Goal: Transaction & Acquisition: Purchase product/service

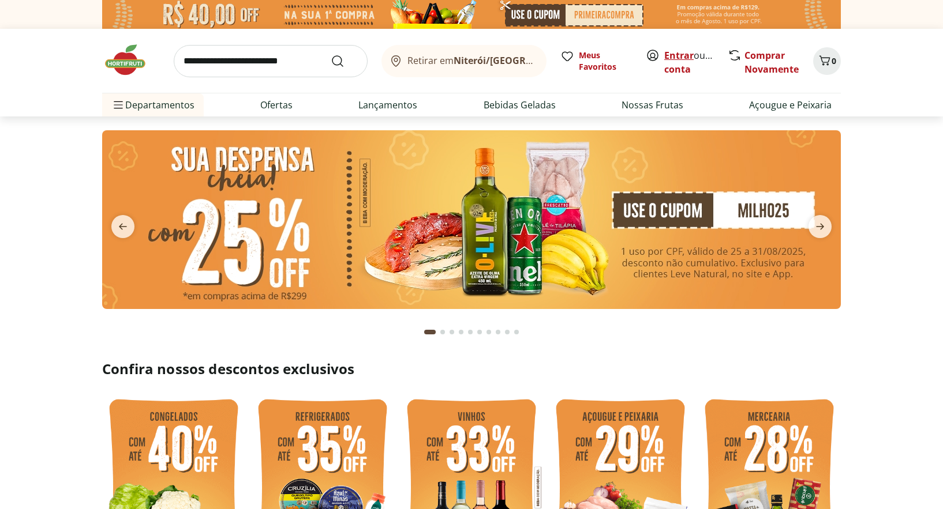
click at [670, 57] on link "Entrar" at bounding box center [678, 55] width 29 height 13
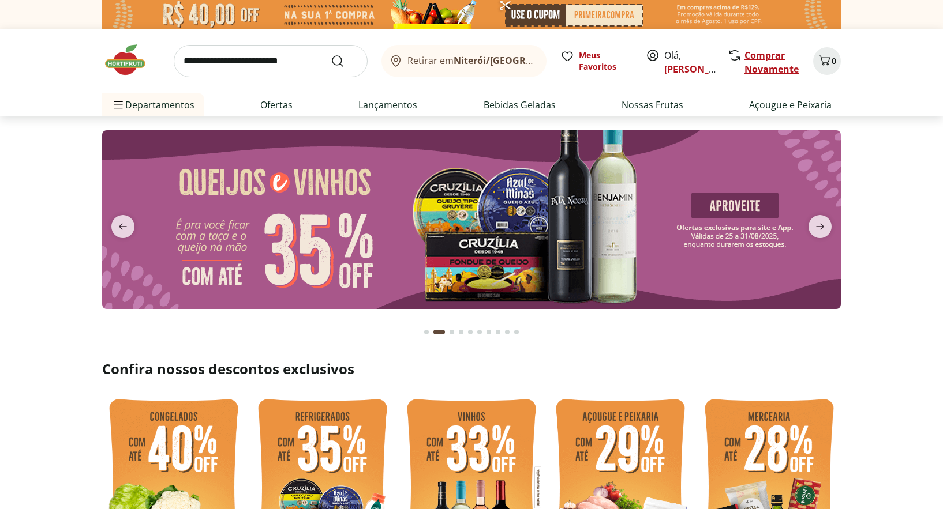
click at [766, 66] on link "Comprar Novamente" at bounding box center [771, 62] width 54 height 27
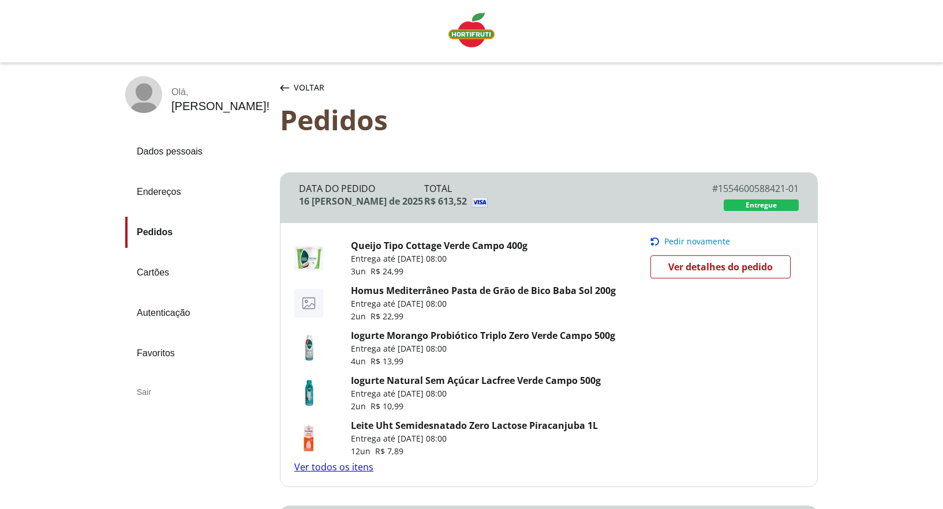
click at [693, 237] on span "Pedir novamente" at bounding box center [697, 241] width 66 height 9
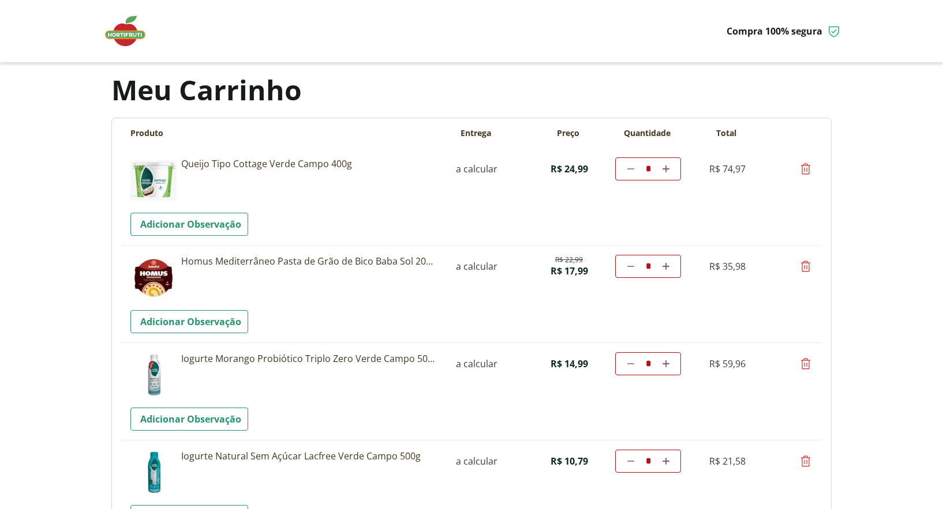
click at [625, 168] on link "Diminuir a quantidade" at bounding box center [630, 169] width 11 height 14
type input "*"
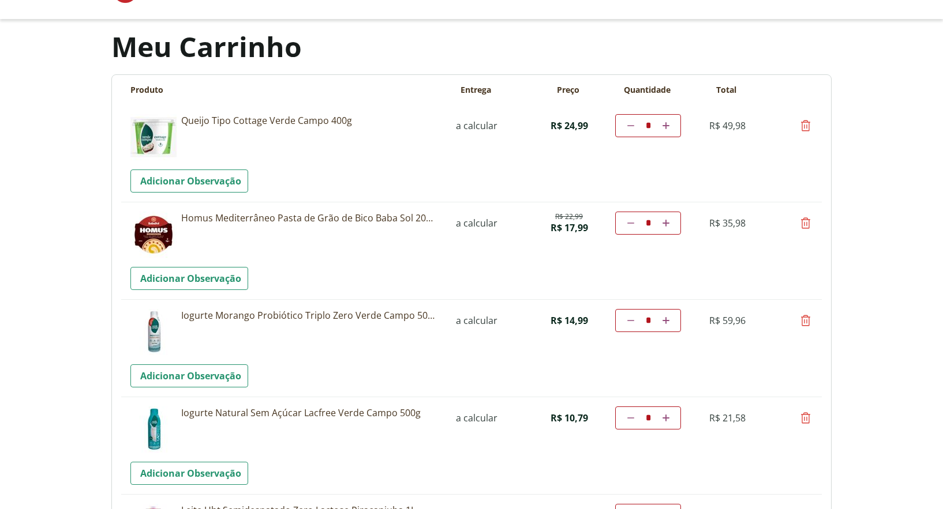
scroll to position [58, 0]
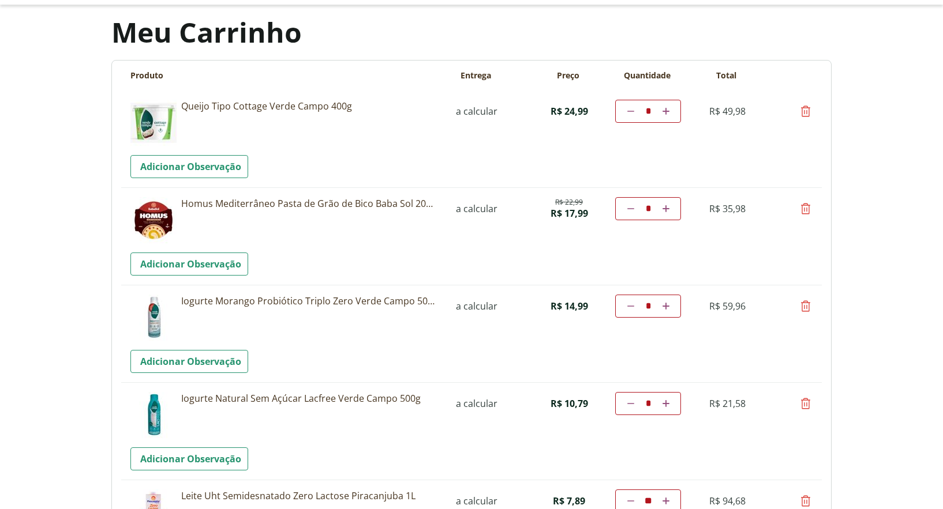
click at [809, 205] on icon at bounding box center [806, 209] width 14 height 14
type input "*"
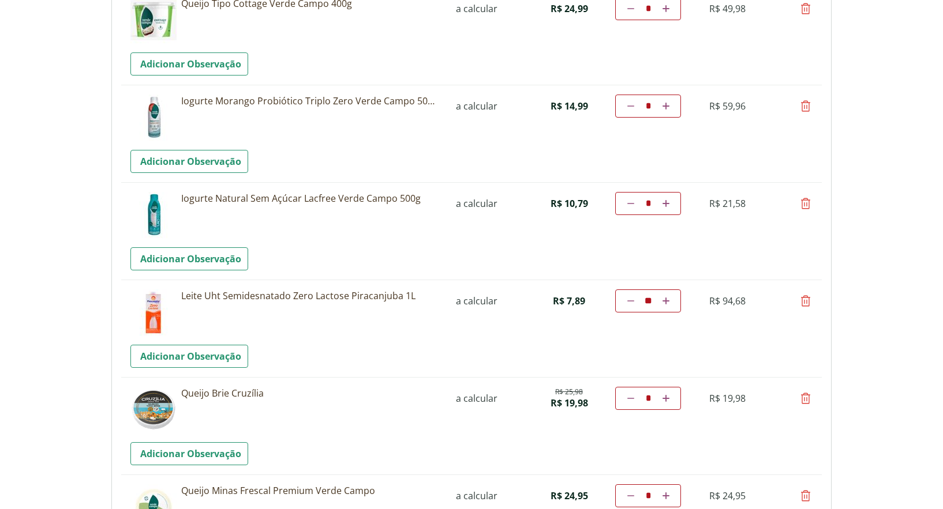
scroll to position [231, 0]
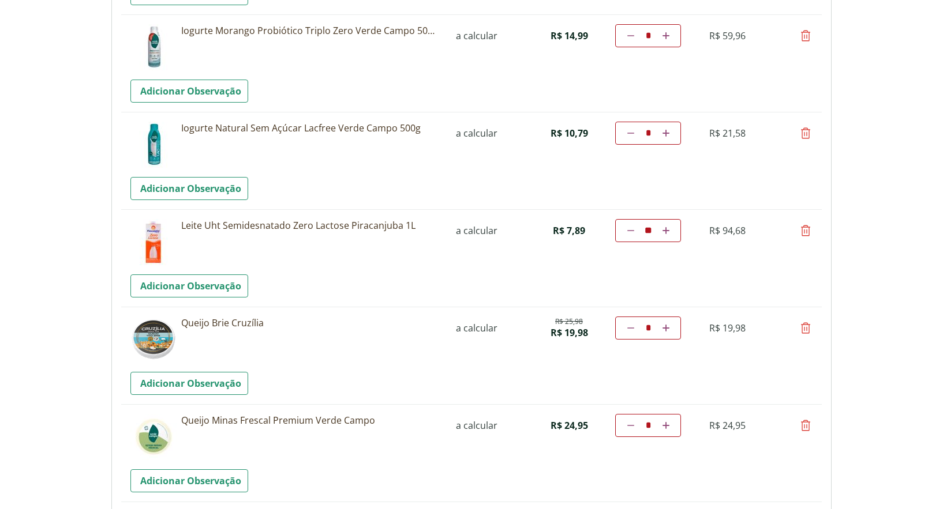
click at [807, 231] on icon at bounding box center [806, 231] width 14 height 14
type input "*"
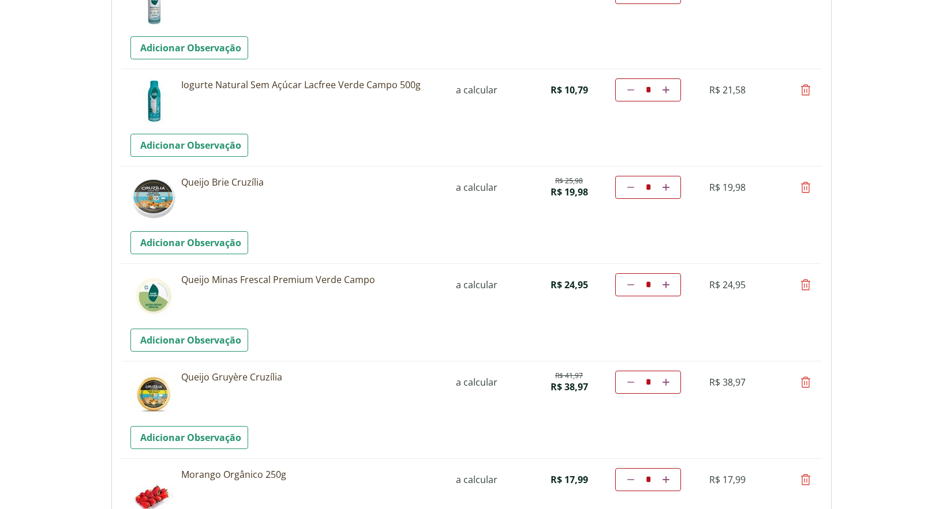
scroll to position [288, 0]
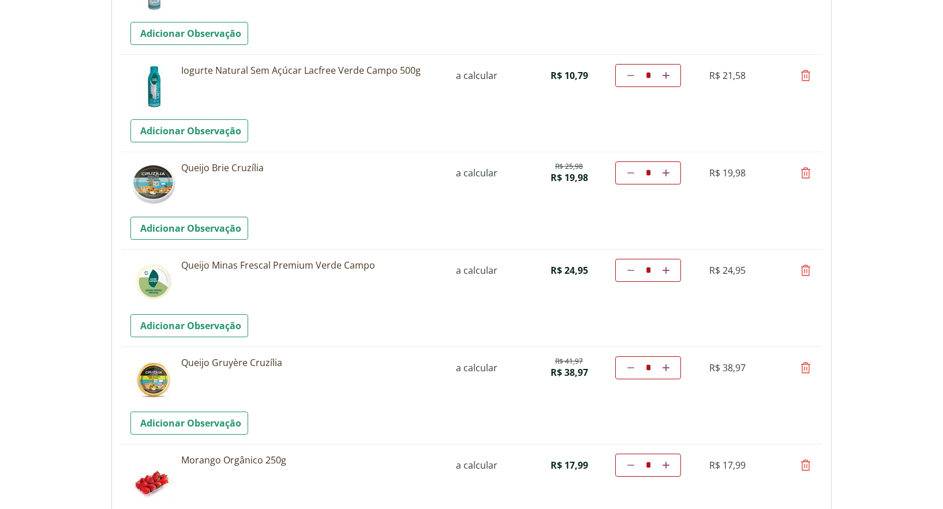
click at [805, 172] on icon at bounding box center [806, 173] width 14 height 14
type input "*"
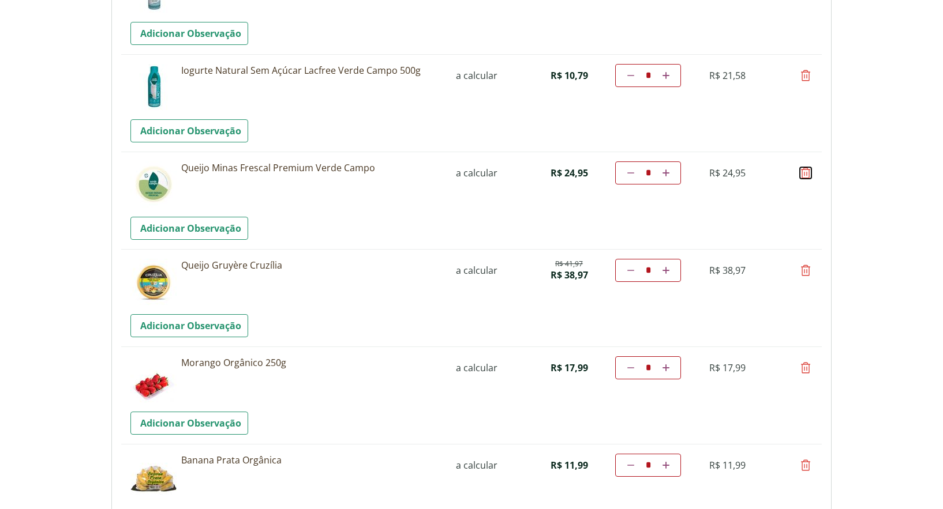
click at [812, 173] on tr "**********" at bounding box center [471, 201] width 700 height 98
click at [808, 174] on icon at bounding box center [806, 173] width 14 height 14
type input "*"
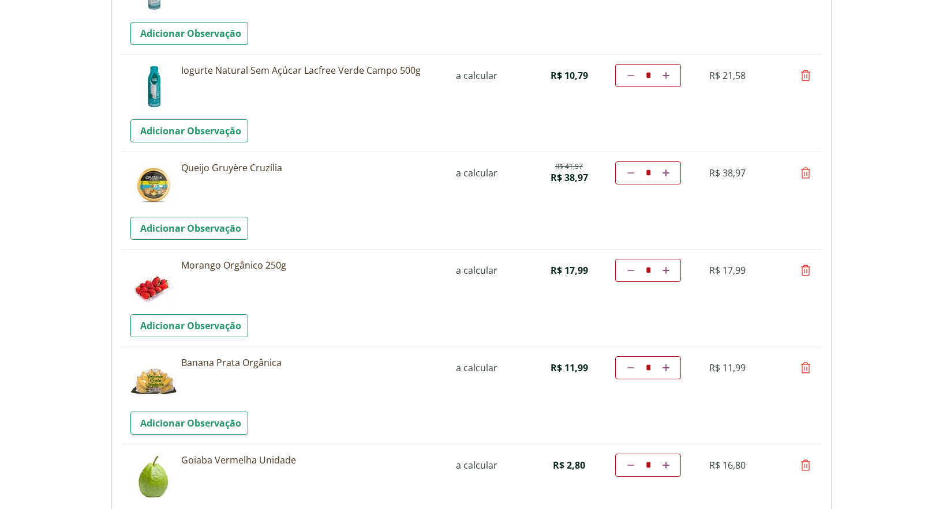
click at [809, 177] on icon at bounding box center [806, 173] width 14 height 14
type input "*"
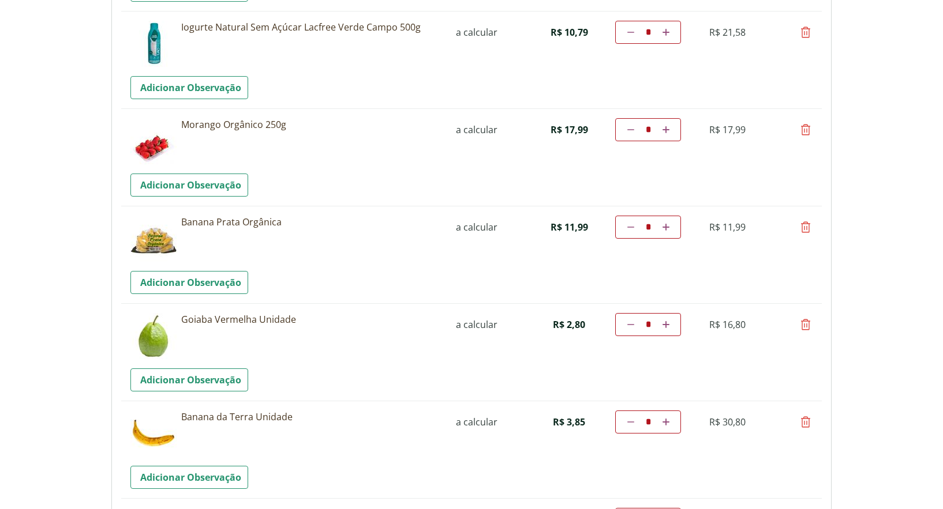
scroll to position [346, 0]
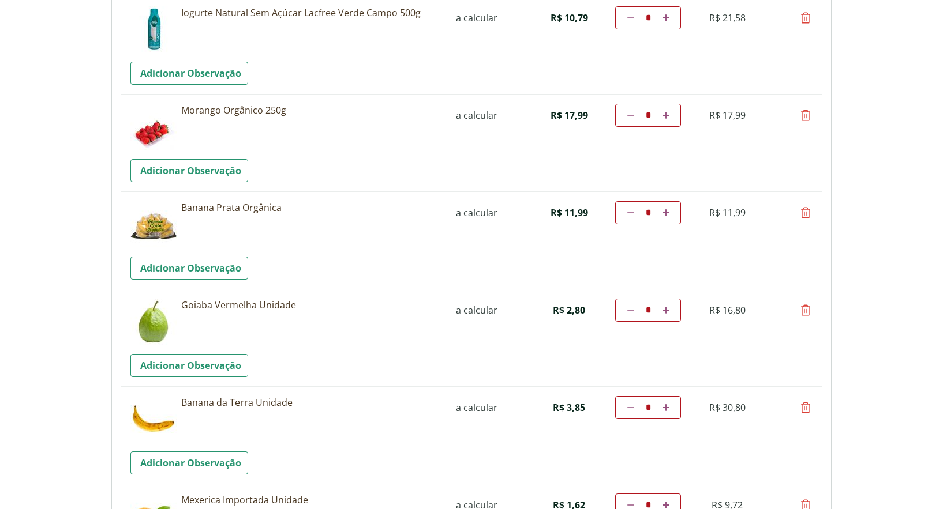
click at [669, 211] on icon at bounding box center [665, 212] width 7 height 7
type input "*"
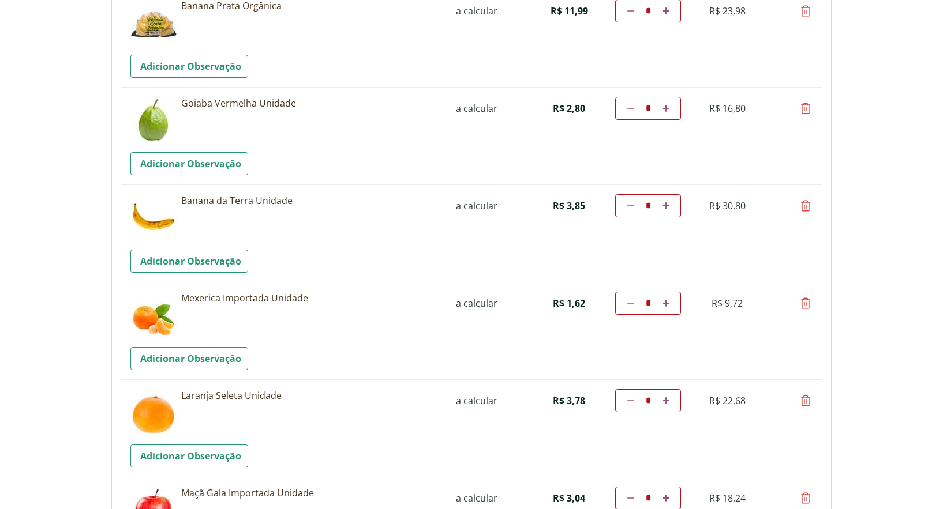
scroll to position [577, 0]
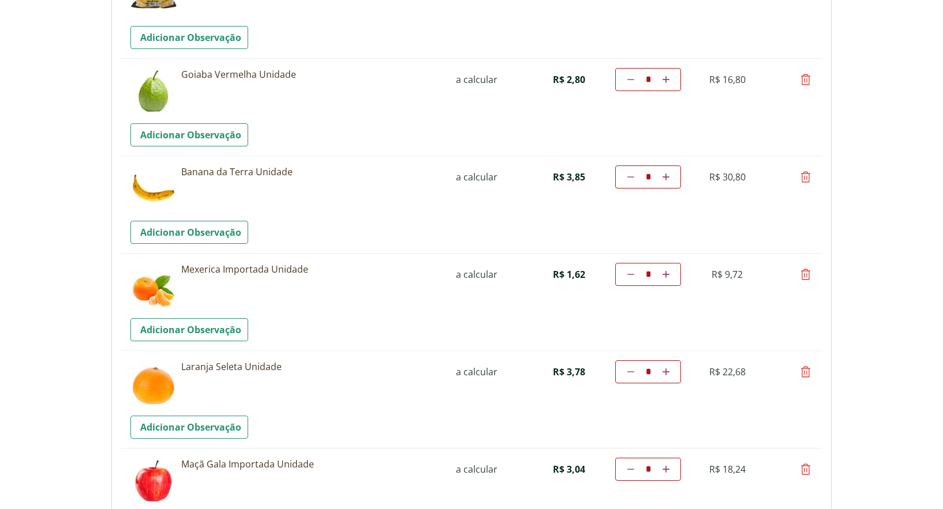
click at [662, 275] on icon at bounding box center [665, 274] width 7 height 7
type input "*"
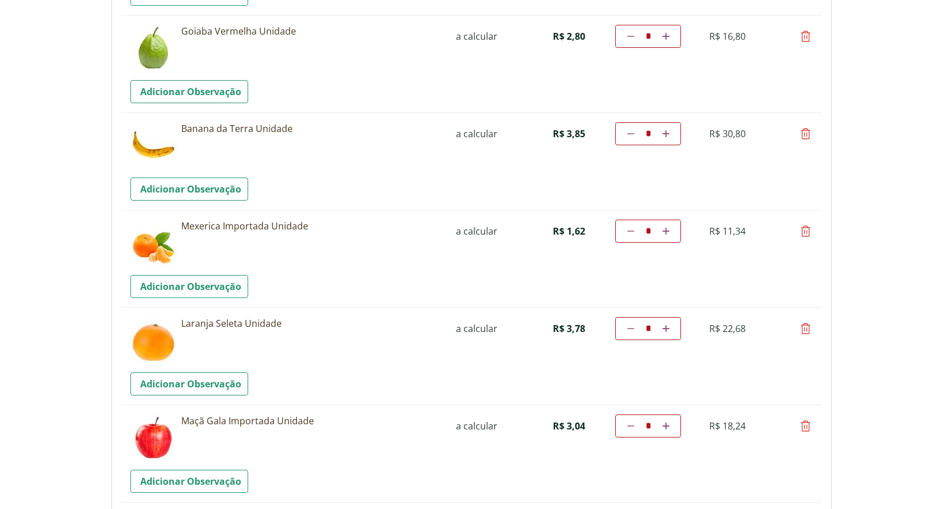
scroll to position [635, 0]
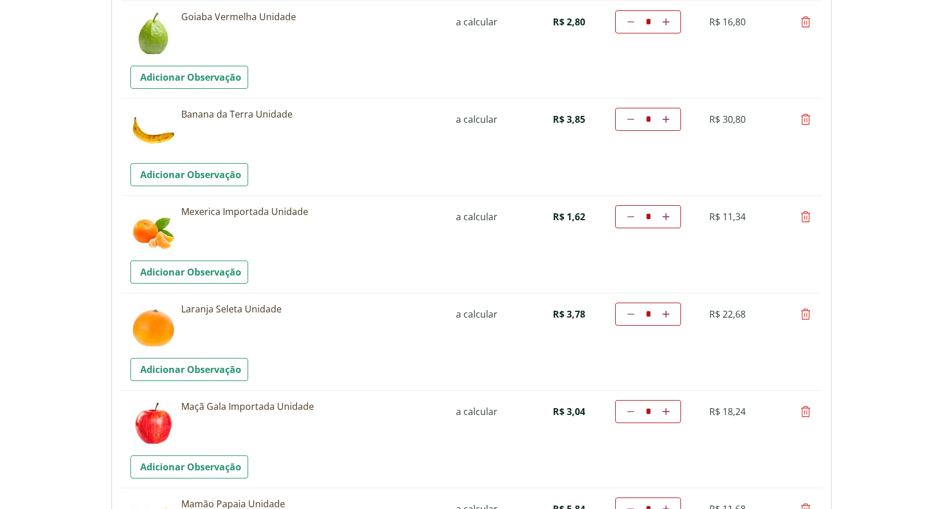
click at [669, 218] on icon at bounding box center [665, 216] width 7 height 7
type input "*"
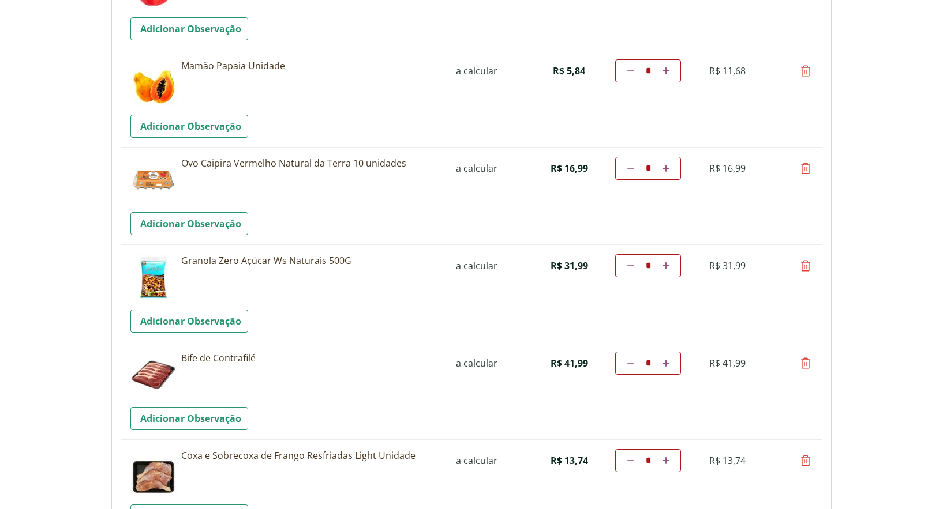
scroll to position [1096, 0]
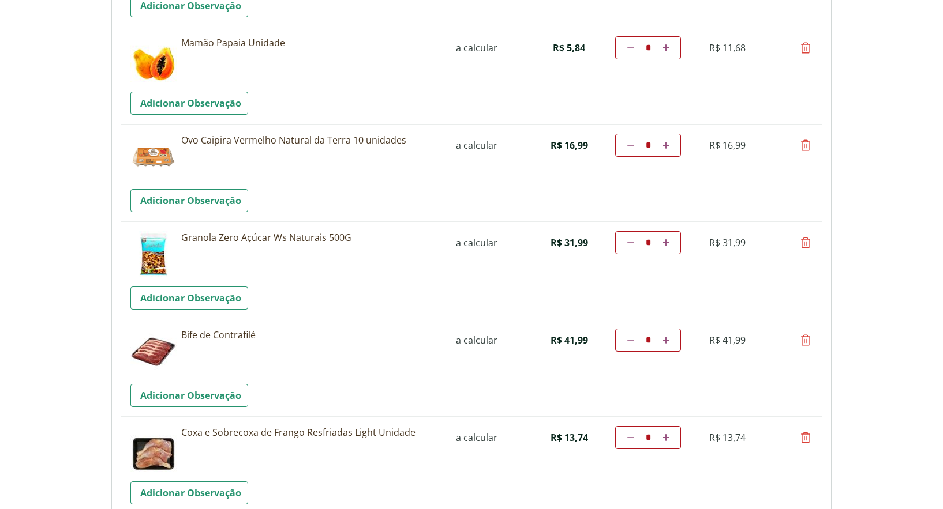
click at [668, 145] on icon at bounding box center [665, 145] width 7 height 7
type input "*"
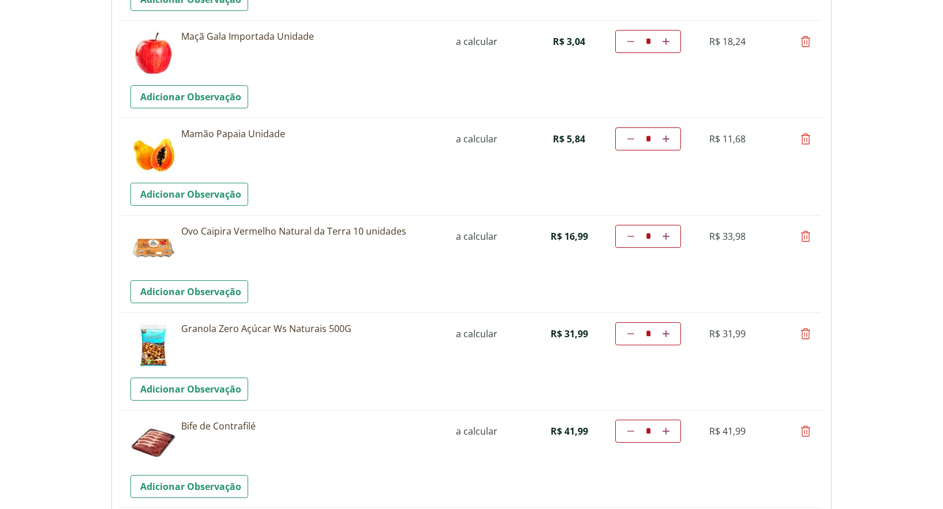
scroll to position [1178, 0]
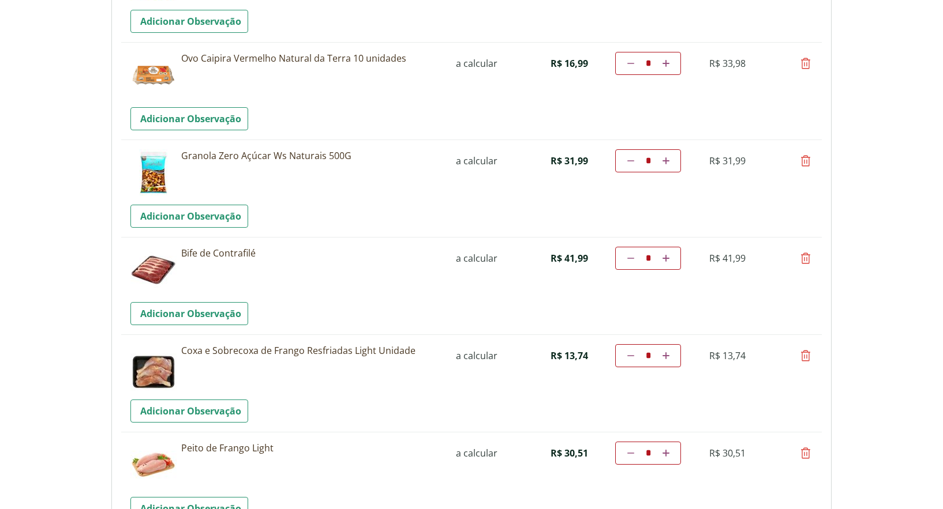
click at [804, 165] on icon at bounding box center [806, 161] width 14 height 14
type input "*"
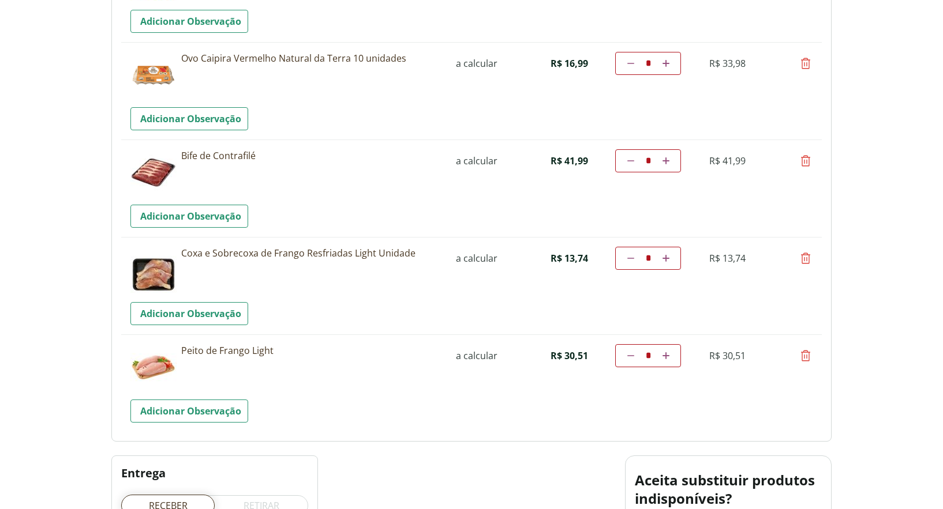
click at [801, 158] on icon at bounding box center [806, 161] width 14 height 14
type input "*"
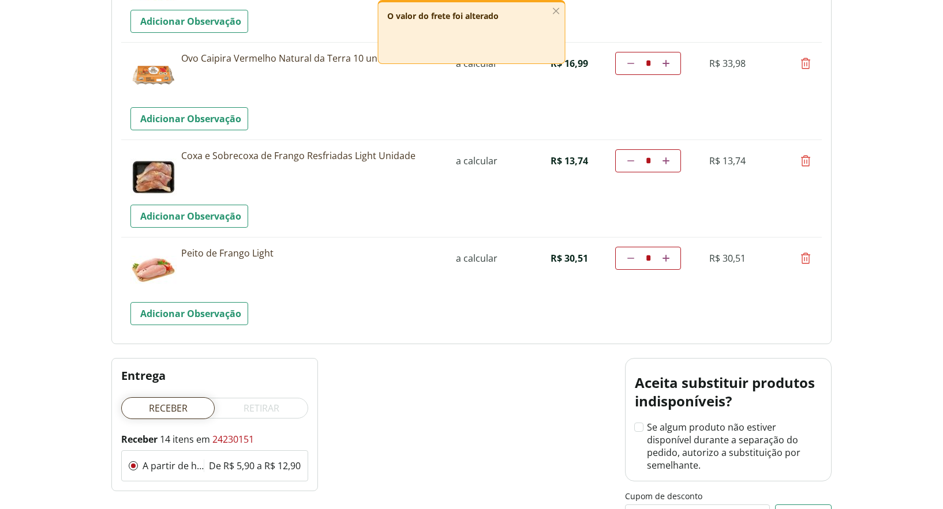
click at [807, 161] on icon at bounding box center [806, 161] width 14 height 14
type input "*"
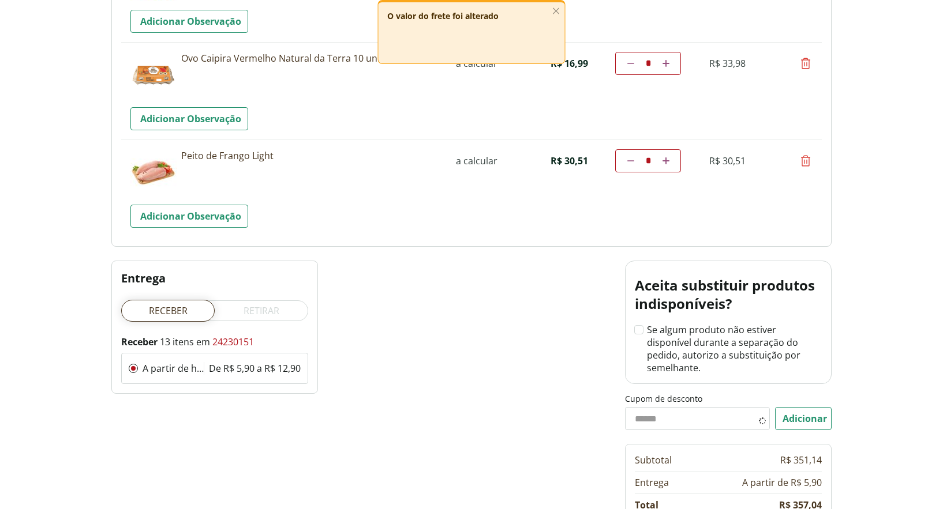
click at [807, 163] on icon at bounding box center [806, 161] width 14 height 14
type input "*"
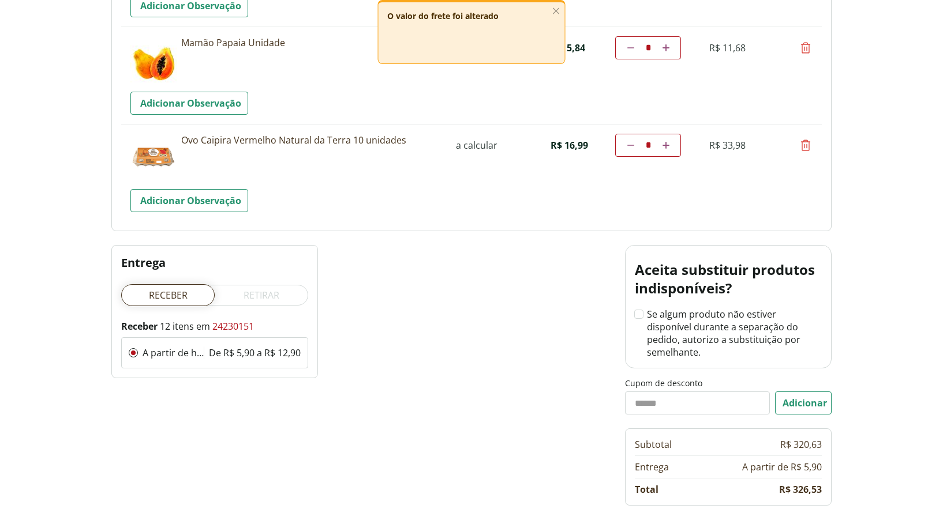
scroll to position [1005, 0]
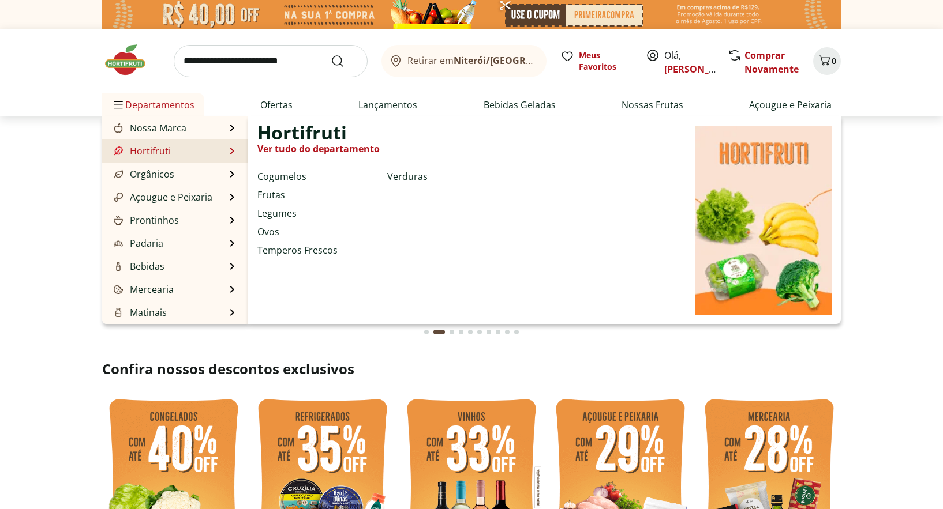
click at [280, 192] on link "Frutas" at bounding box center [271, 195] width 28 height 14
select select "**********"
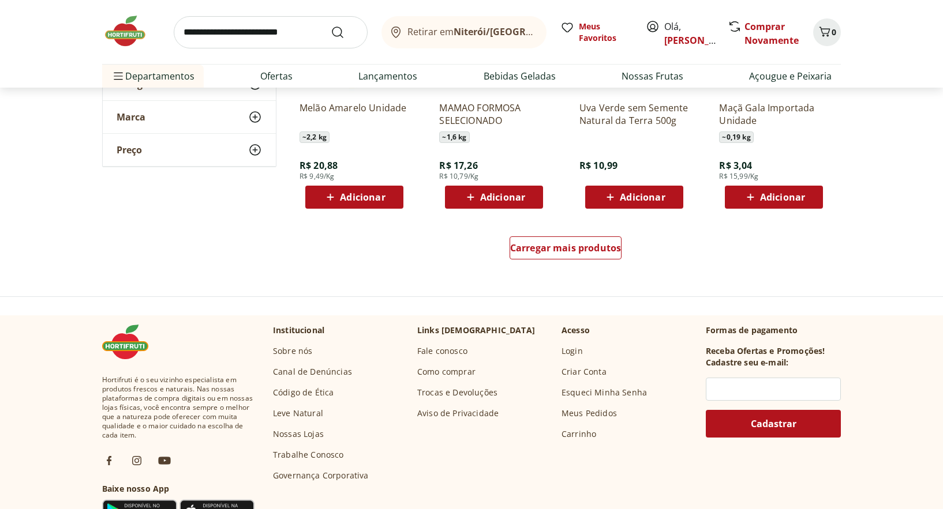
scroll to position [750, 0]
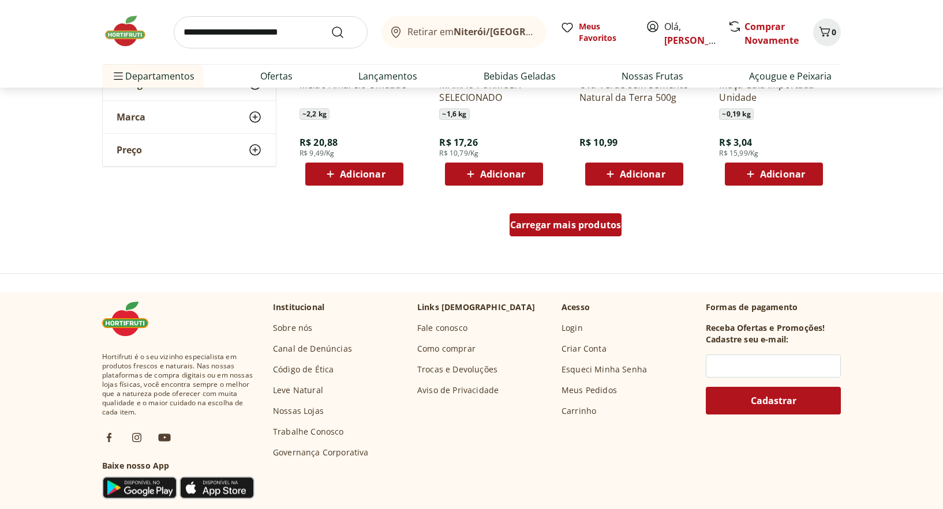
click at [546, 228] on span "Carregar mais produtos" at bounding box center [565, 224] width 111 height 9
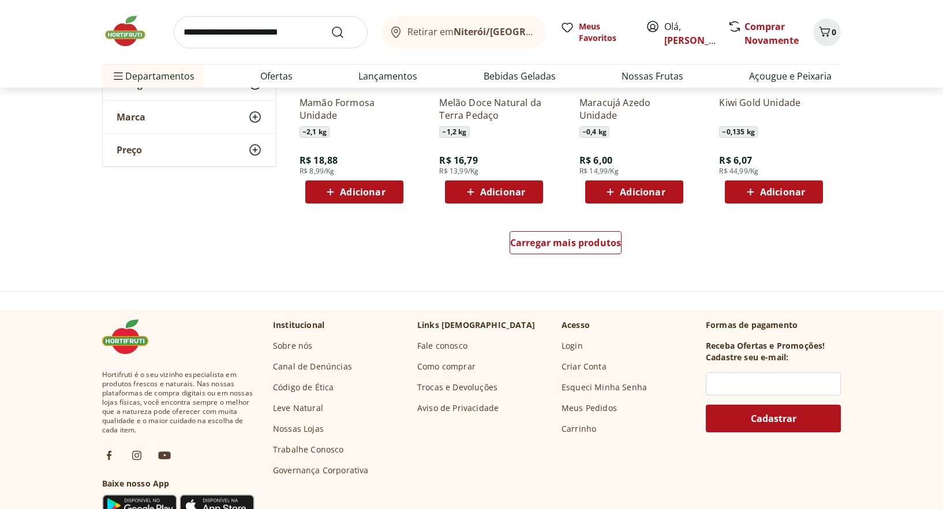
scroll to position [1500, 0]
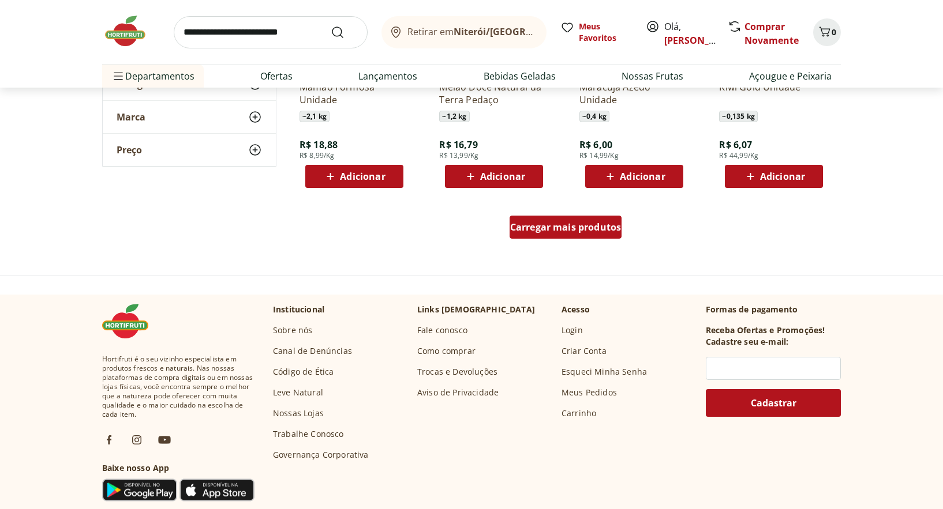
click at [598, 230] on span "Carregar mais produtos" at bounding box center [565, 227] width 111 height 9
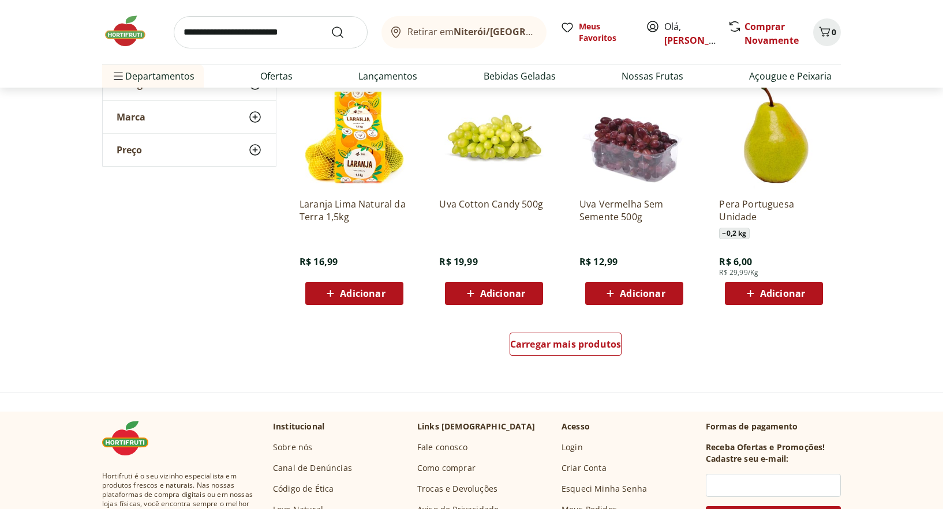
scroll to position [2077, 0]
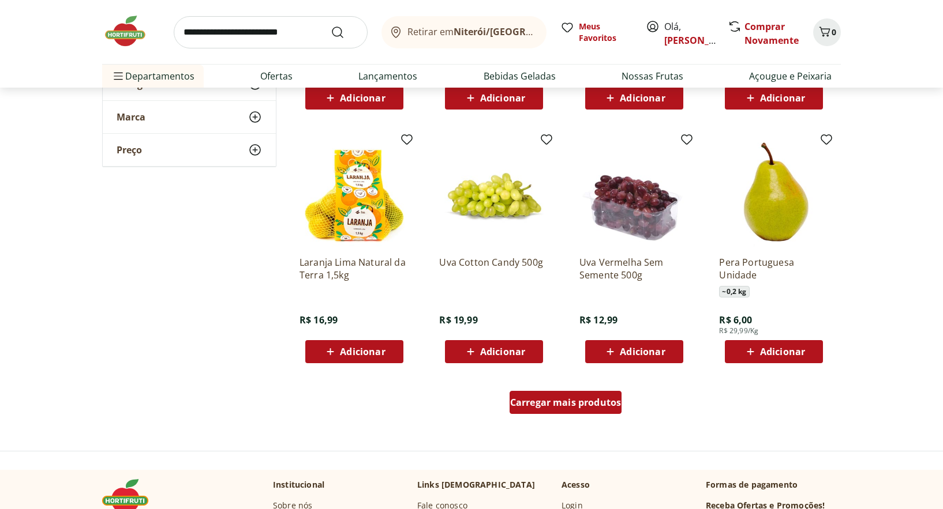
click at [576, 402] on span "Carregar mais produtos" at bounding box center [565, 402] width 111 height 9
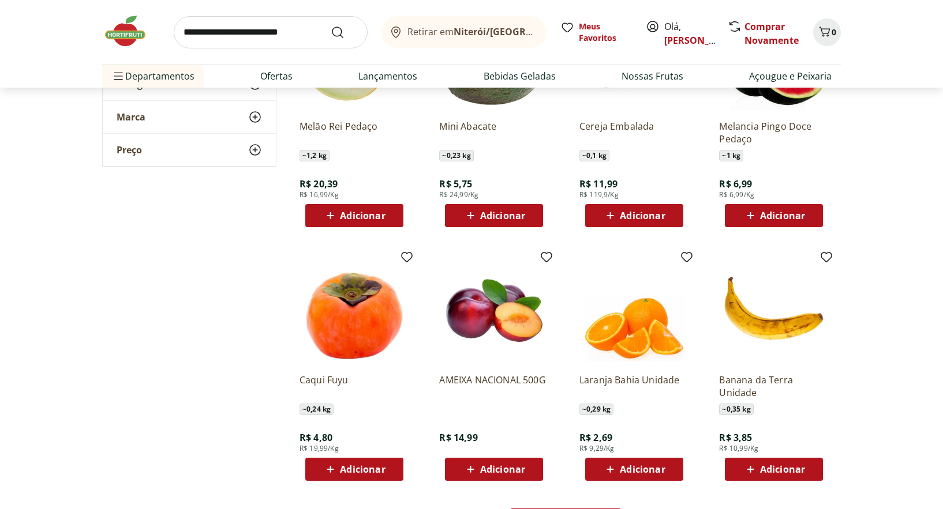
scroll to position [2885, 0]
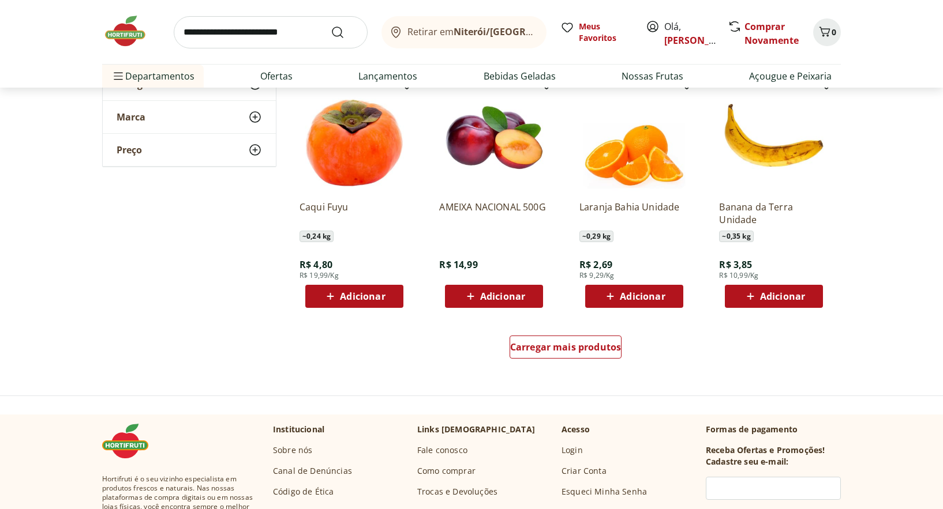
click at [507, 293] on span "Adicionar" at bounding box center [502, 296] width 45 height 9
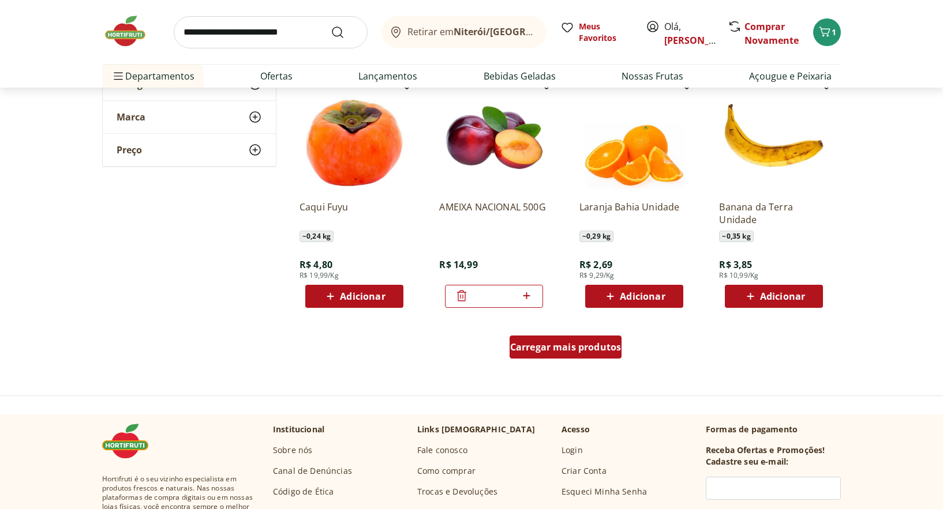
click at [605, 352] on span "Carregar mais produtos" at bounding box center [565, 347] width 111 height 9
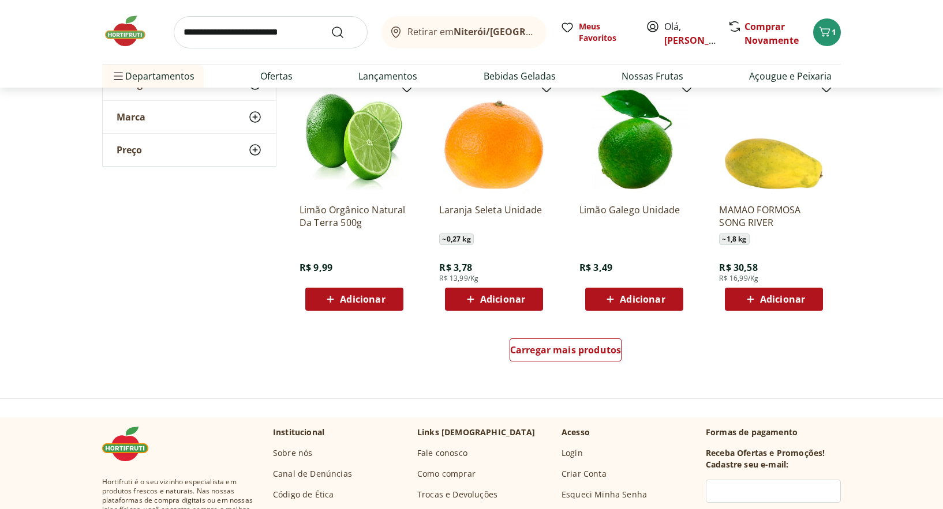
scroll to position [3635, 0]
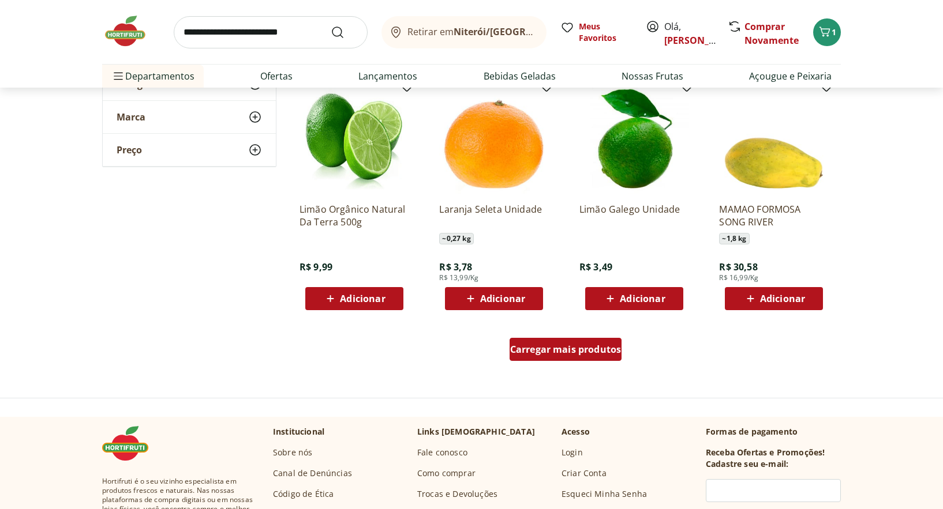
click at [562, 345] on span "Carregar mais produtos" at bounding box center [565, 349] width 111 height 9
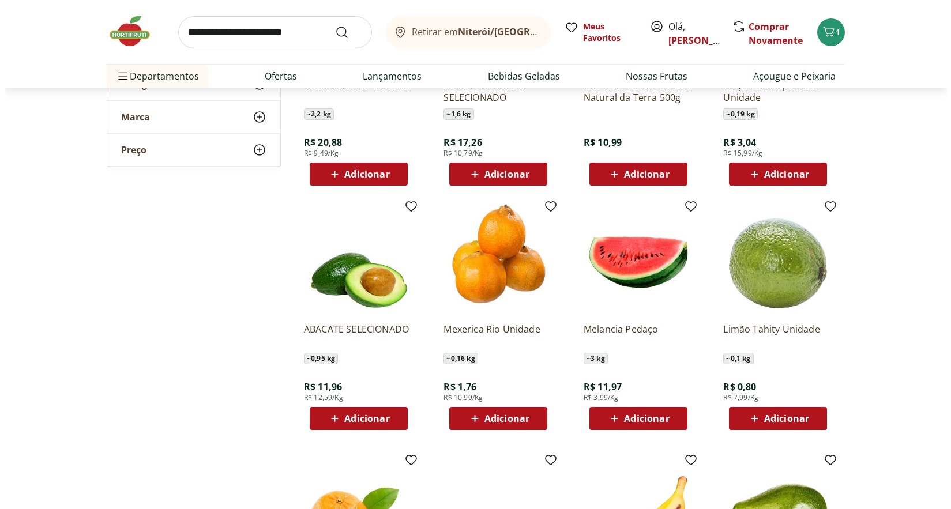
scroll to position [519, 0]
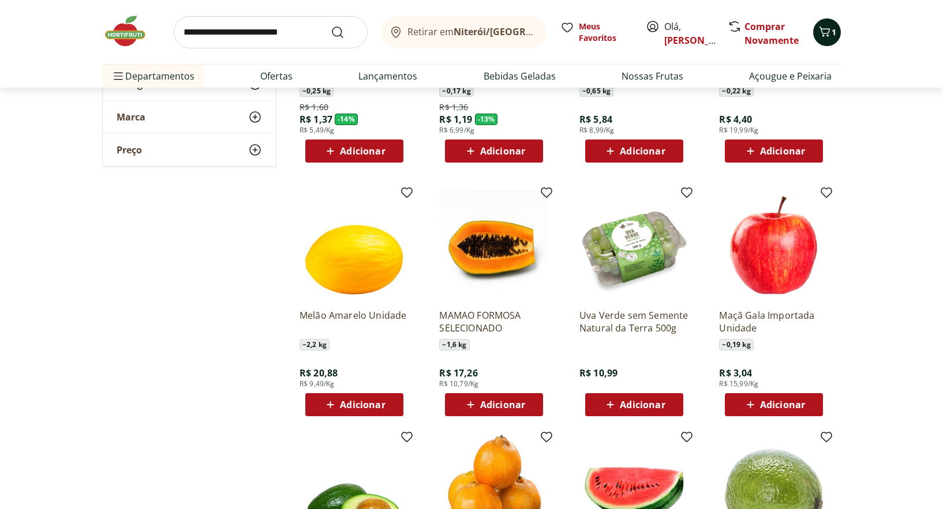
click at [823, 32] on icon "Carrinho" at bounding box center [825, 32] width 14 height 14
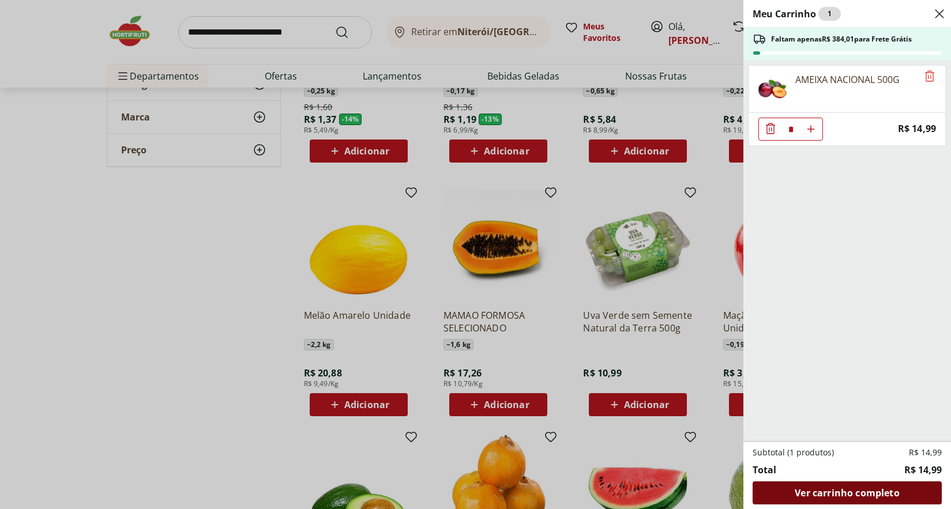
click at [845, 498] on span "Ver carrinho completo" at bounding box center [847, 493] width 104 height 9
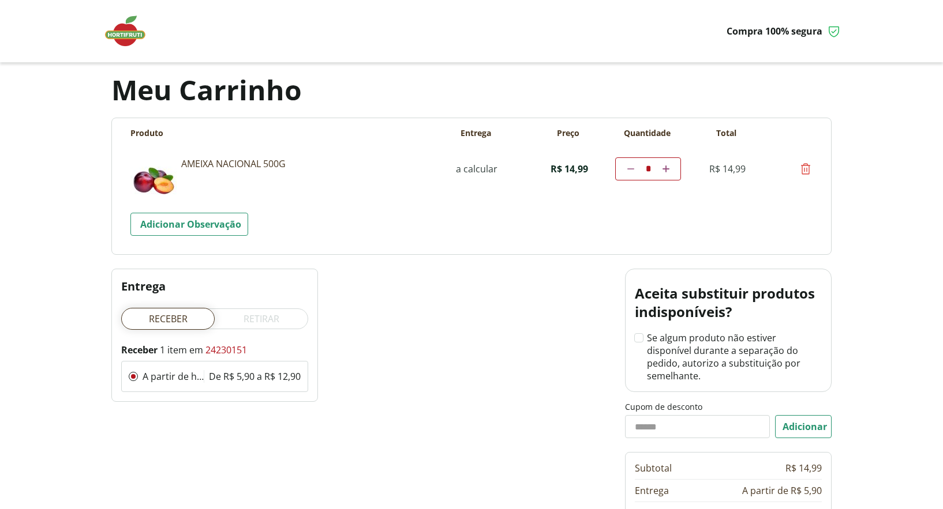
click at [106, 33] on img at bounding box center [131, 31] width 58 height 35
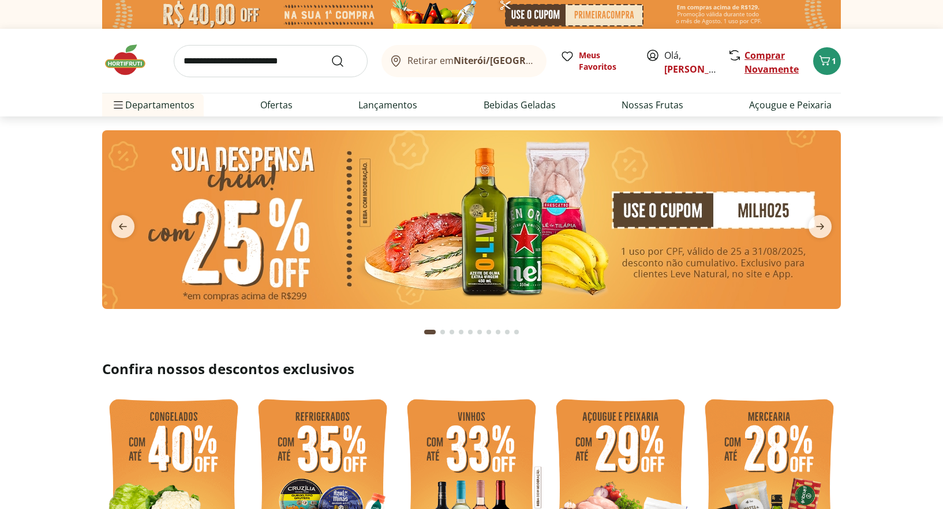
click at [760, 70] on link "Comprar Novamente" at bounding box center [771, 62] width 54 height 27
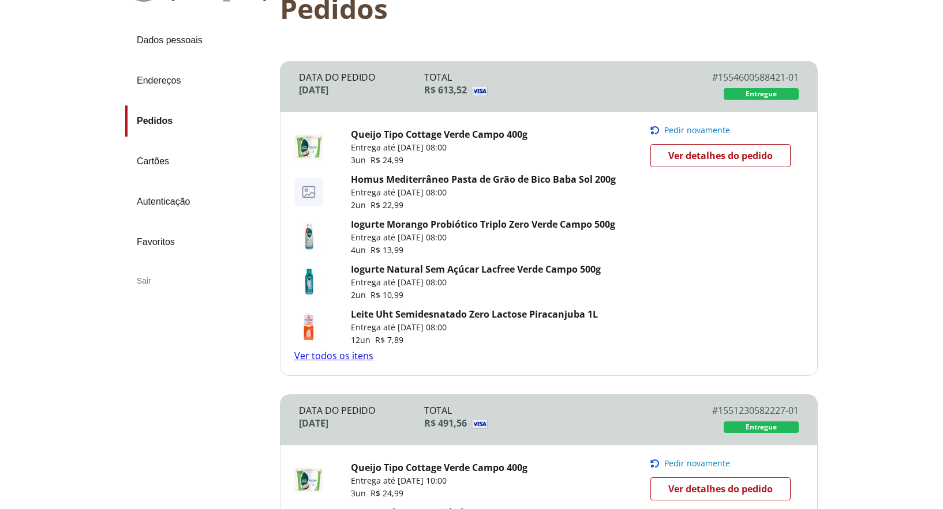
scroll to position [115, 0]
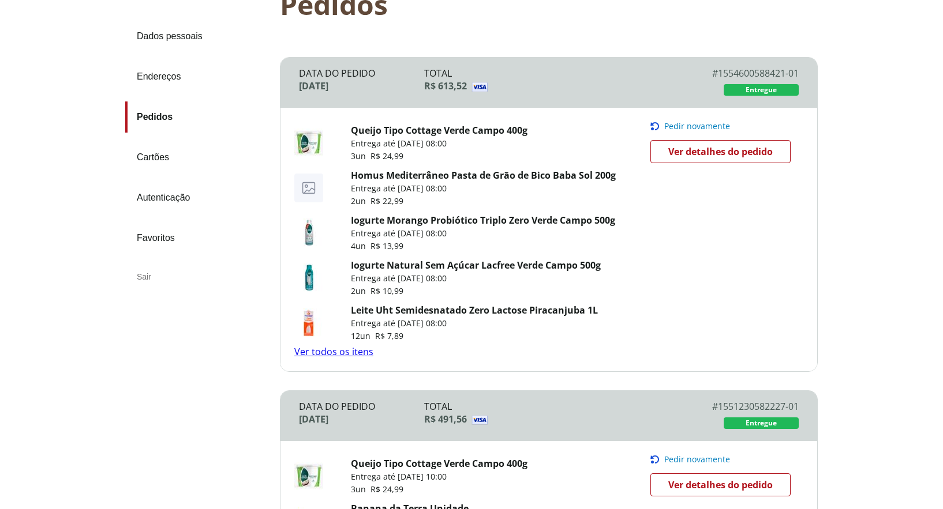
click at [707, 126] on span "Pedir novamente" at bounding box center [697, 126] width 66 height 9
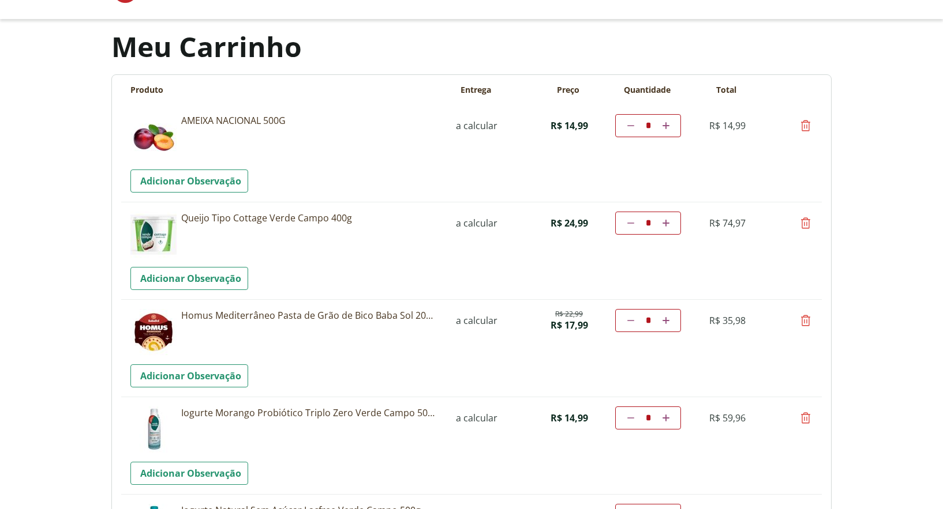
scroll to position [58, 0]
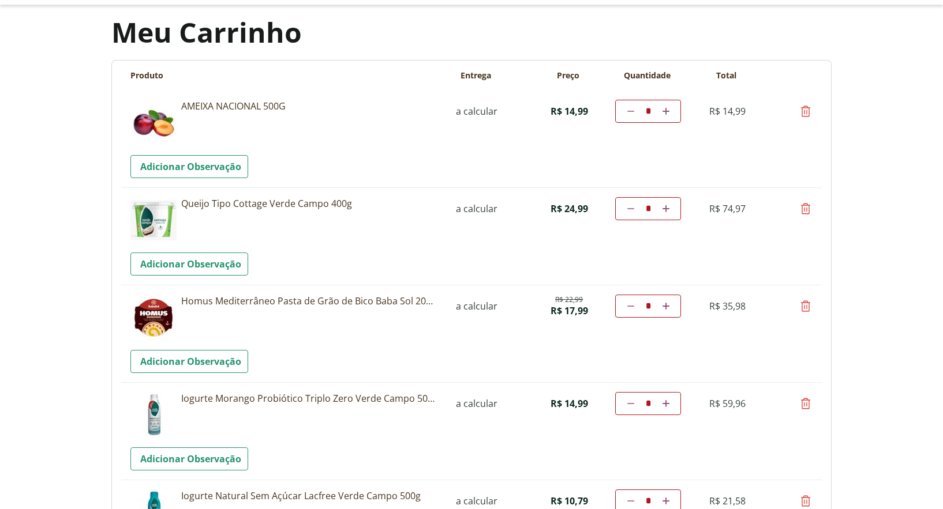
click at [630, 207] on icon at bounding box center [630, 208] width 7 height 7
type input "*"
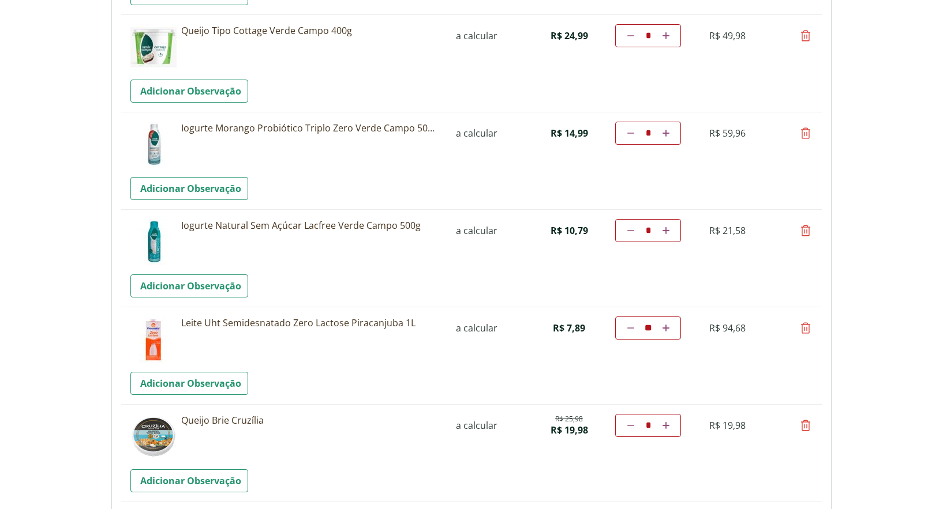
scroll to position [288, 0]
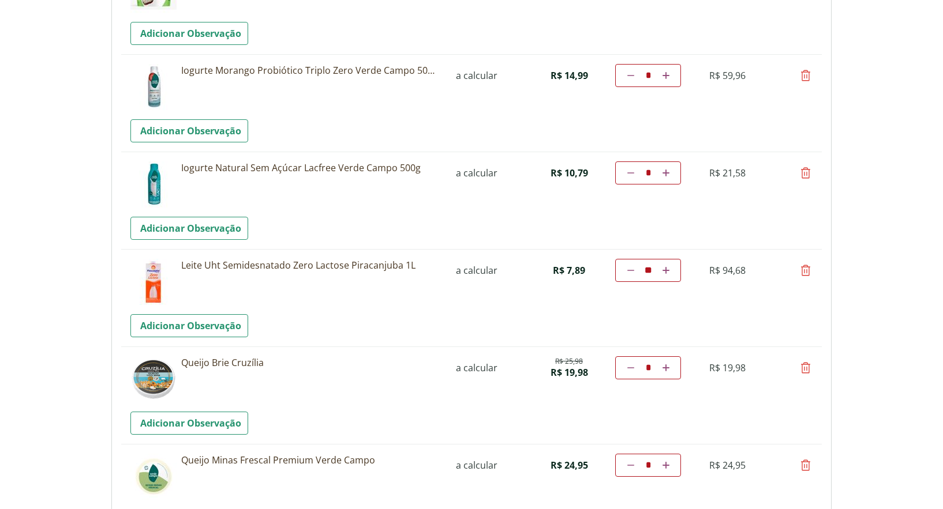
click at [807, 270] on icon at bounding box center [806, 271] width 14 height 14
type input "*"
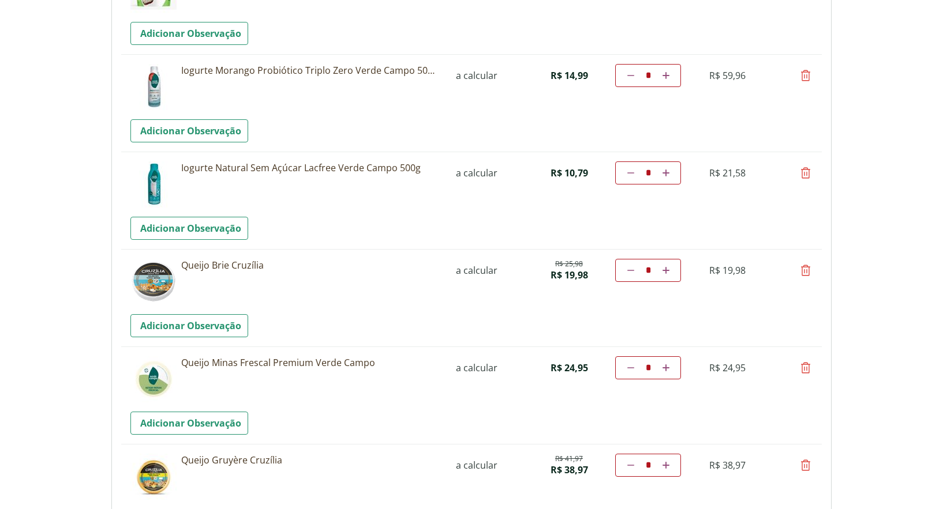
click at [804, 271] on icon at bounding box center [806, 271] width 14 height 14
type input "*"
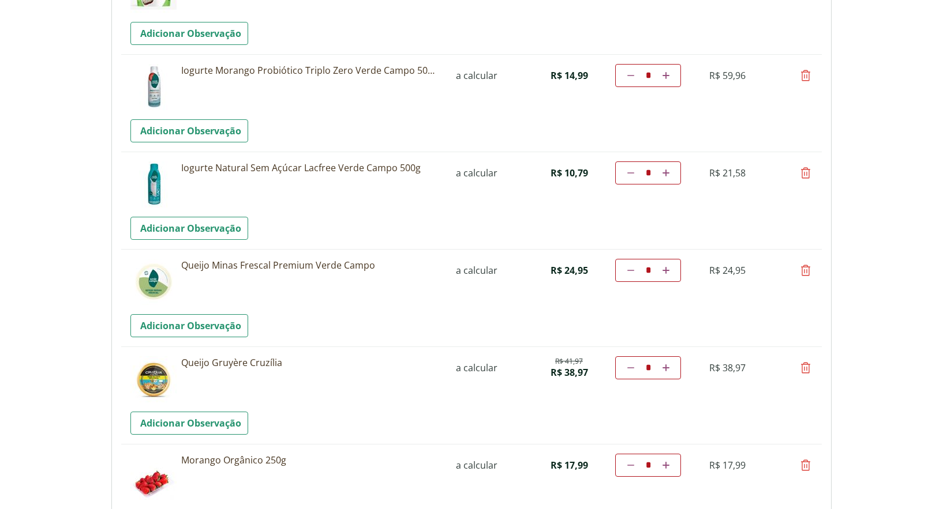
click at [804, 271] on icon at bounding box center [806, 271] width 14 height 14
type input "*"
click at [804, 271] on icon "Por favor, aguarde..." at bounding box center [806, 270] width 10 height 10
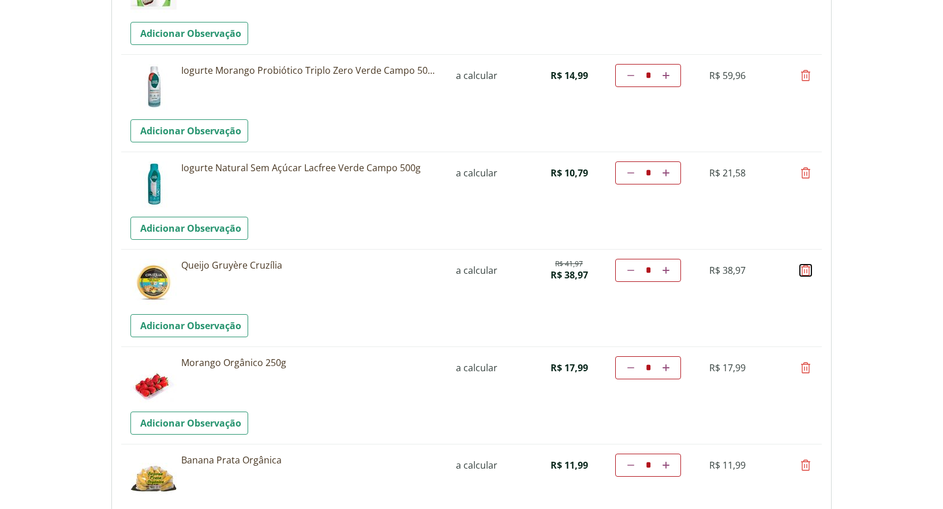
click at [804, 271] on icon at bounding box center [806, 271] width 14 height 14
type input "*"
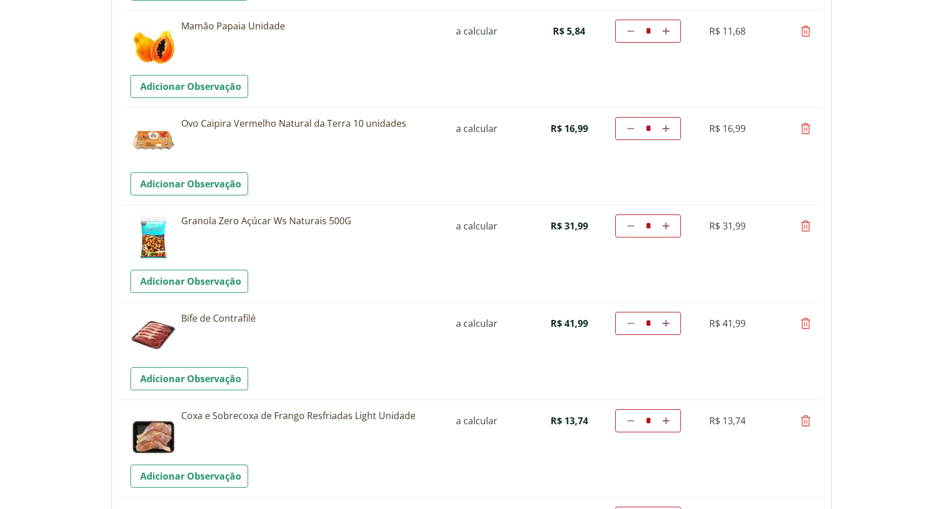
scroll to position [1212, 0]
click at [808, 225] on icon at bounding box center [806, 225] width 14 height 14
type input "*"
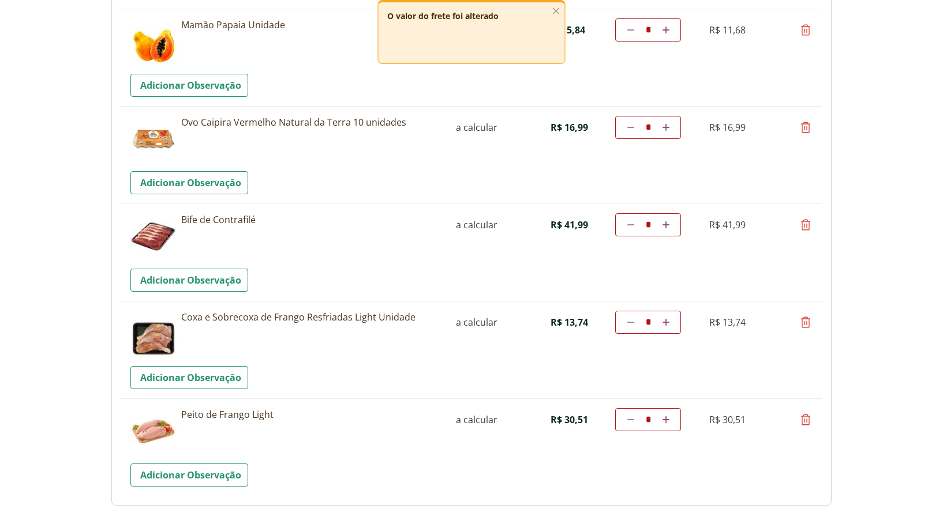
click at [801, 224] on icon at bounding box center [806, 225] width 14 height 14
type input "*"
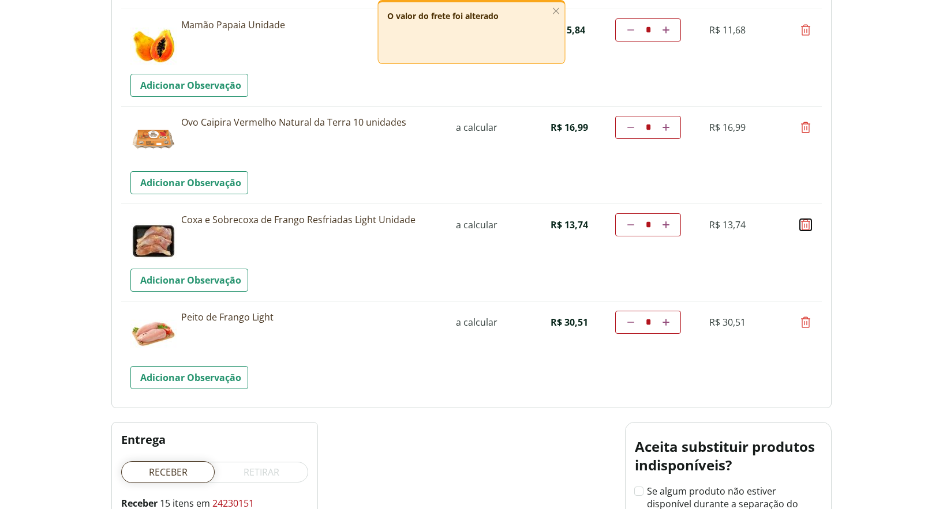
click at [809, 224] on icon at bounding box center [806, 225] width 14 height 14
type input "*"
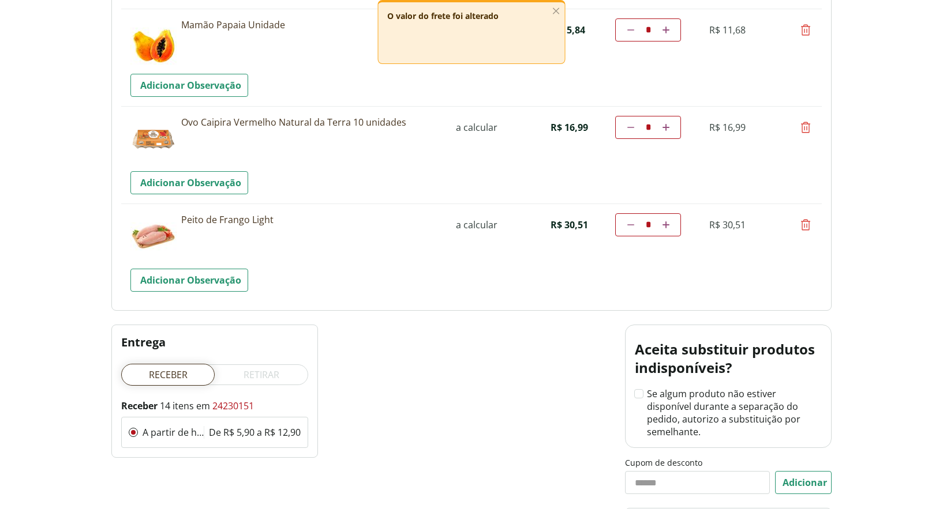
click at [809, 224] on icon at bounding box center [806, 225] width 14 height 14
type input "*"
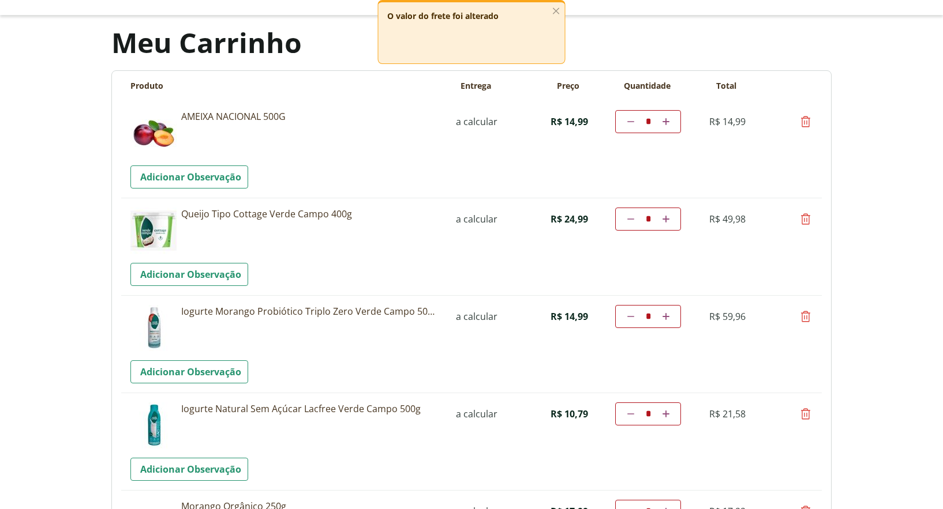
scroll to position [0, 0]
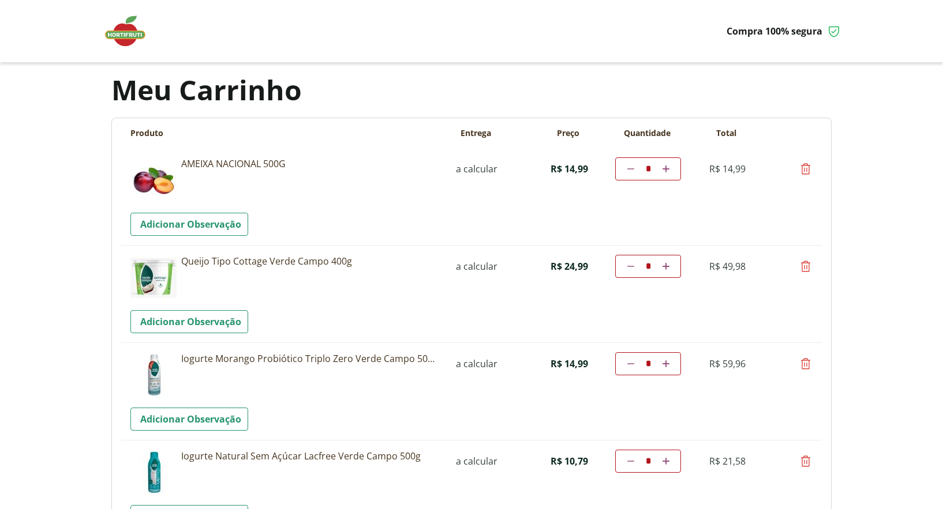
click at [136, 28] on img at bounding box center [131, 31] width 58 height 35
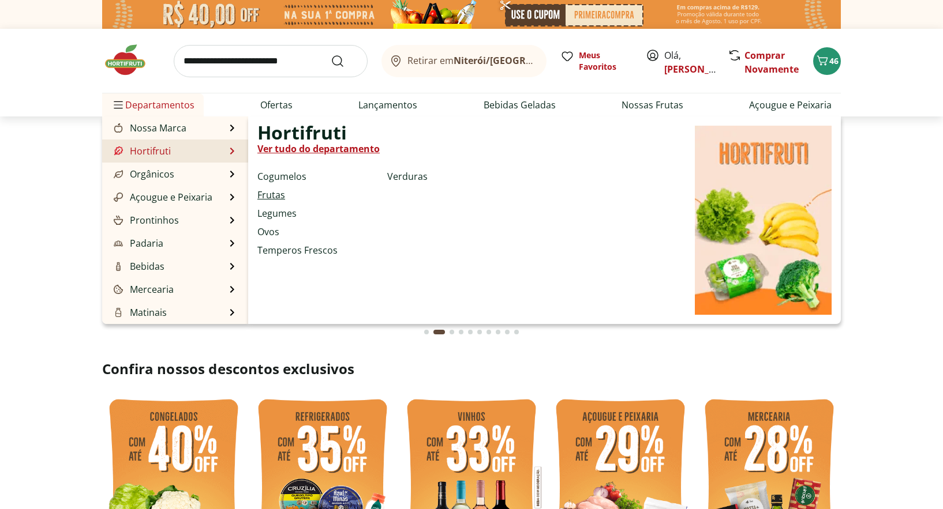
click at [278, 196] on link "Frutas" at bounding box center [271, 195] width 28 height 14
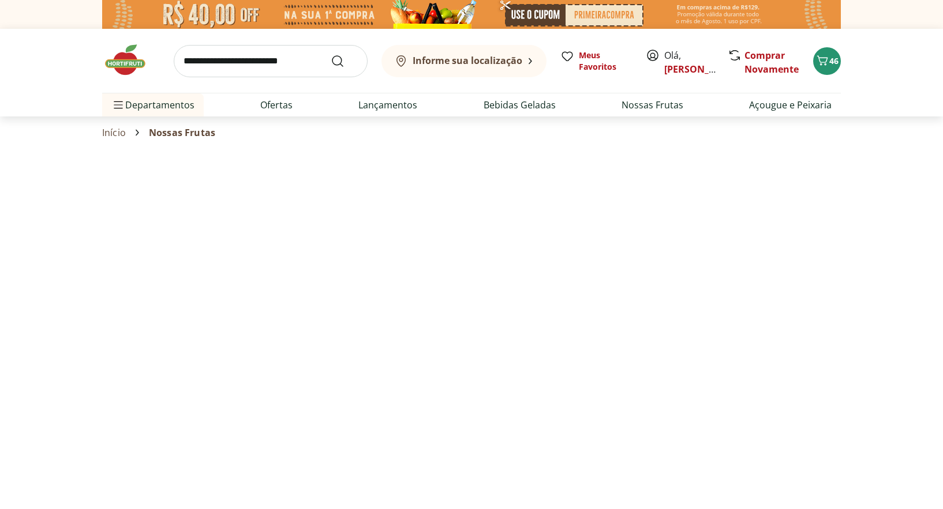
select select "**********"
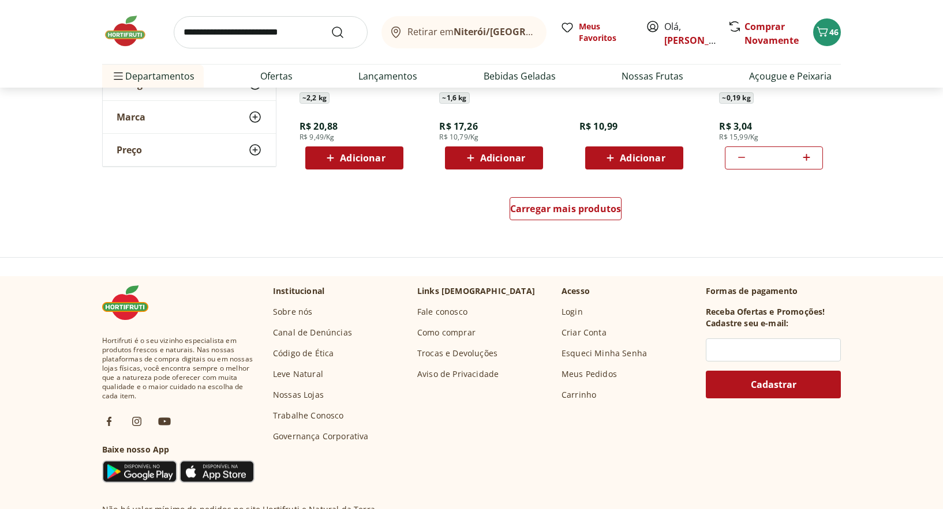
scroll to position [692, 0]
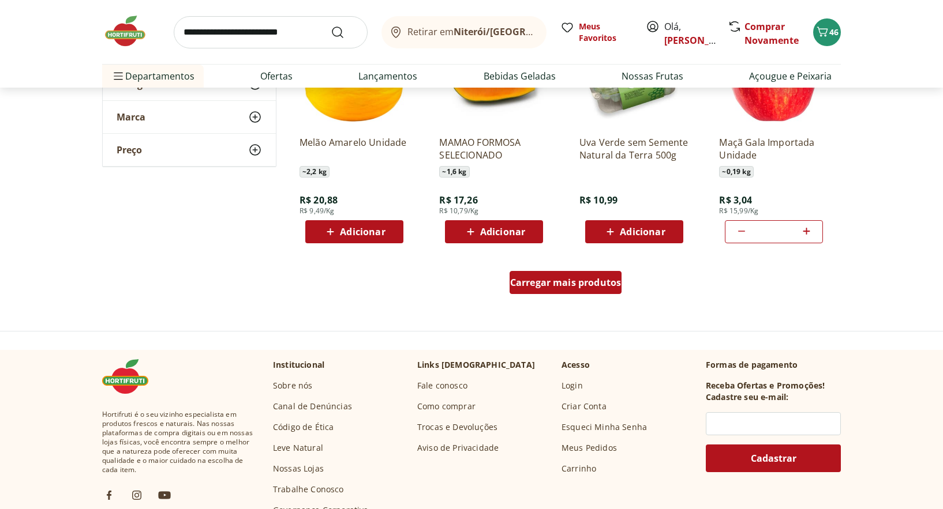
click at [541, 291] on div "Carregar mais produtos" at bounding box center [565, 282] width 113 height 23
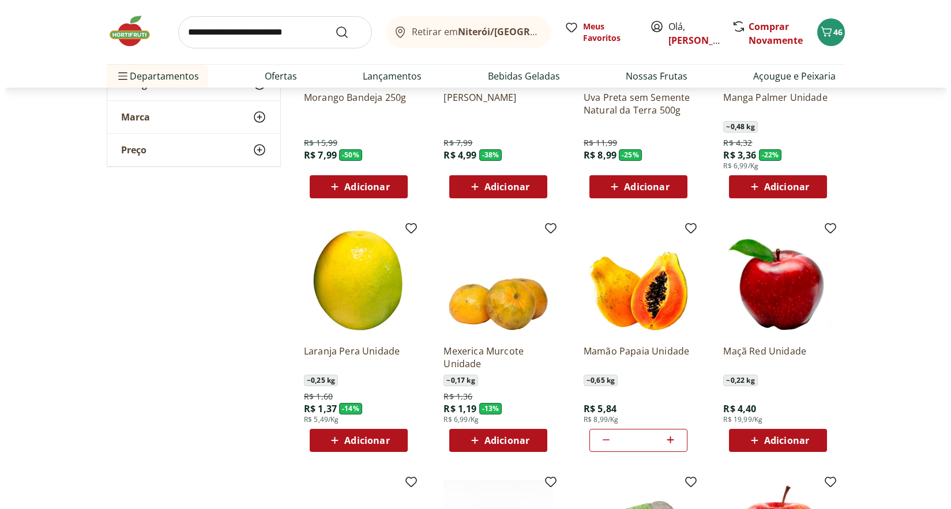
scroll to position [0, 0]
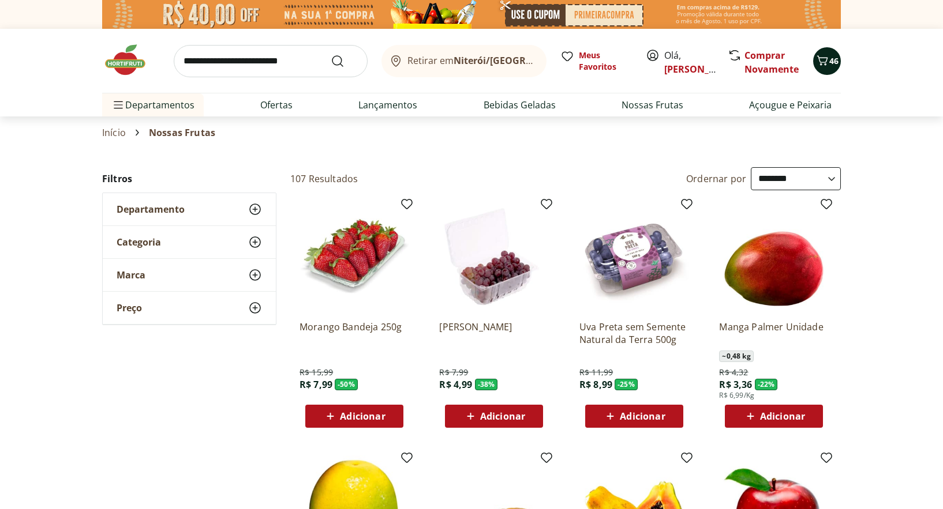
click at [837, 59] on span "46" at bounding box center [833, 60] width 9 height 11
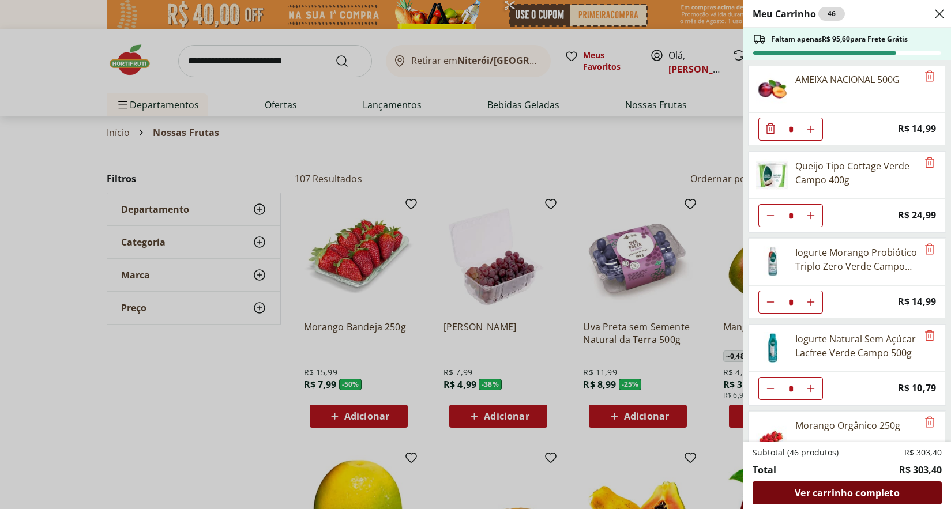
click at [851, 493] on span "Ver carrinho completo" at bounding box center [847, 493] width 104 height 9
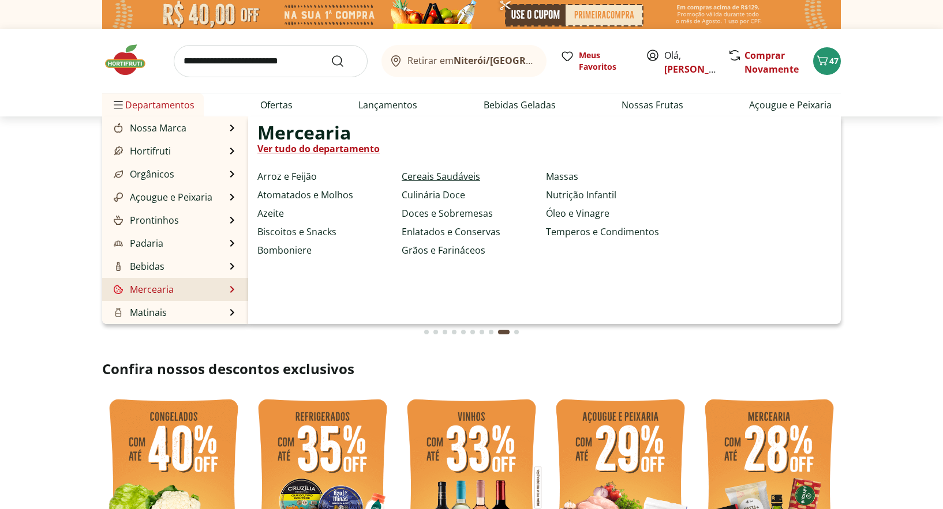
click at [468, 175] on link "Cereais Saudáveis" at bounding box center [441, 177] width 78 height 14
select select "**********"
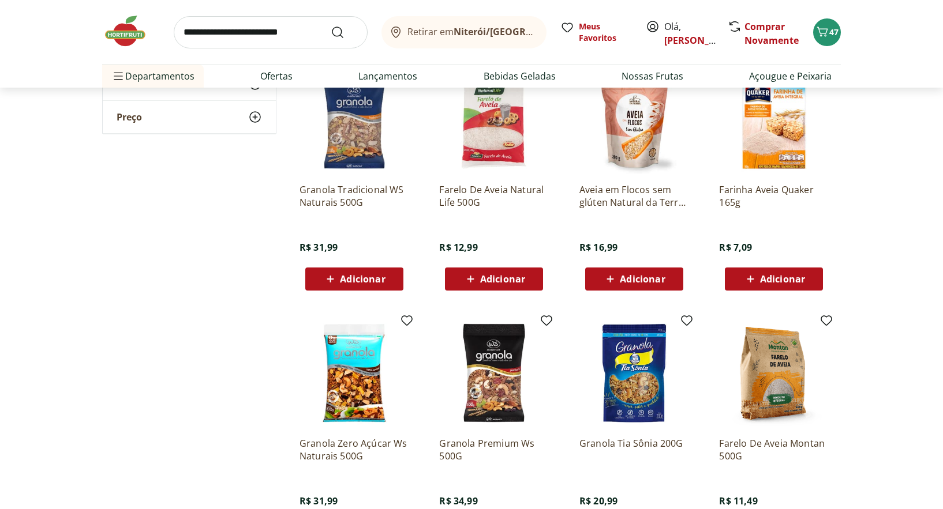
scroll to position [577, 0]
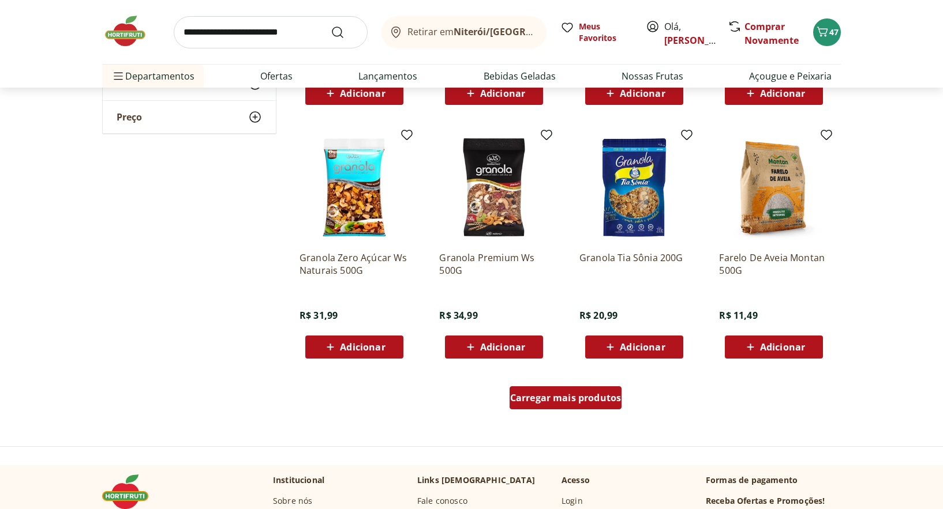
click at [534, 393] on span "Carregar mais produtos" at bounding box center [565, 397] width 111 height 9
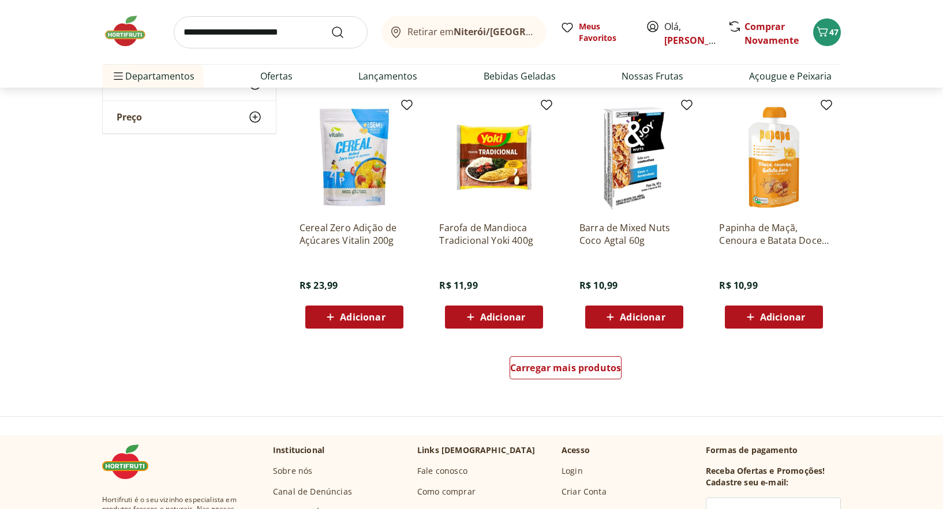
scroll to position [1442, 0]
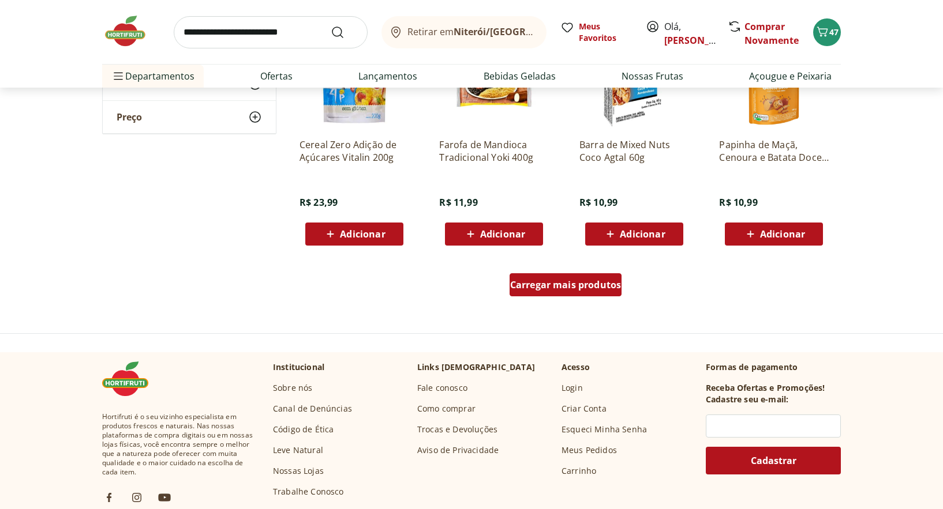
click at [556, 280] on span "Carregar mais produtos" at bounding box center [565, 284] width 111 height 9
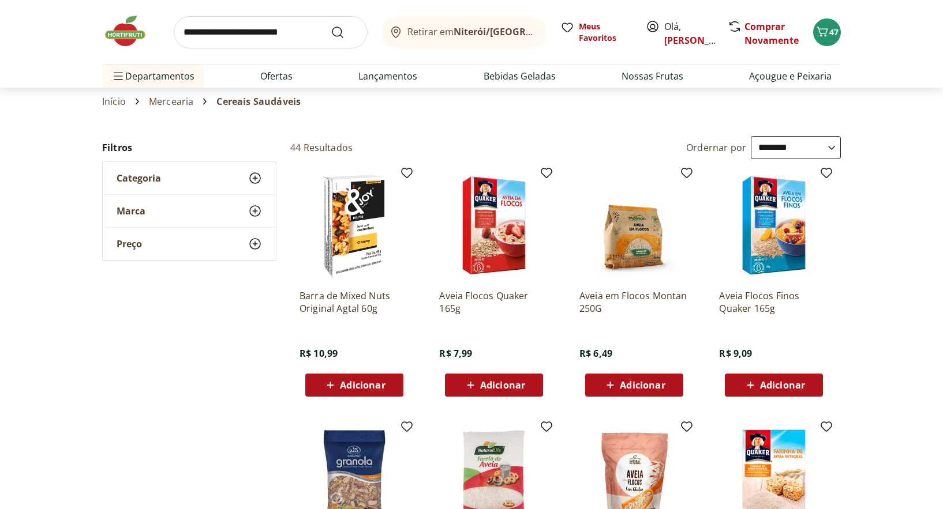
scroll to position [0, 0]
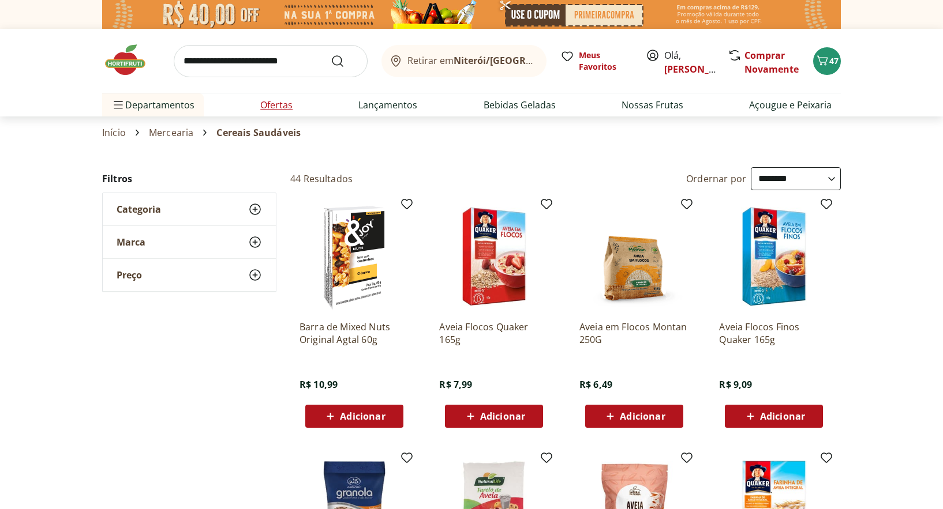
click at [280, 101] on link "Ofertas" at bounding box center [276, 105] width 32 height 14
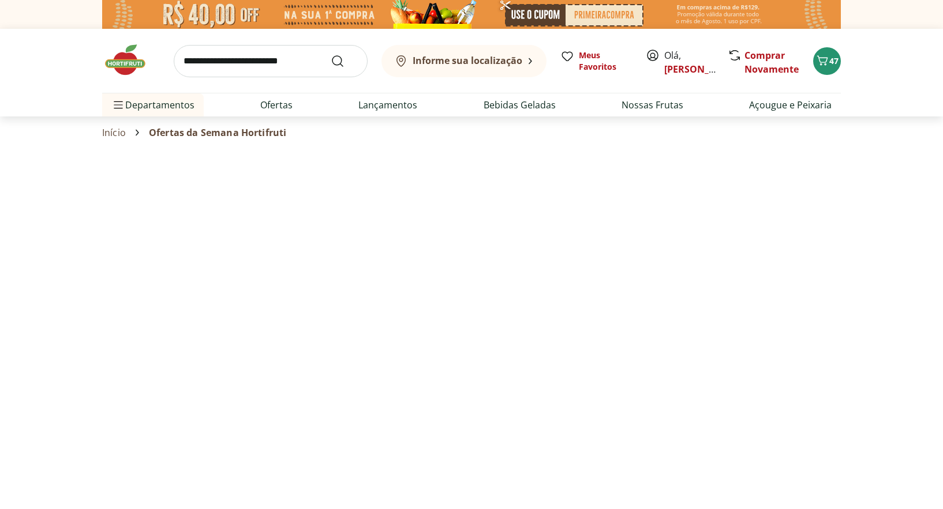
select select "**********"
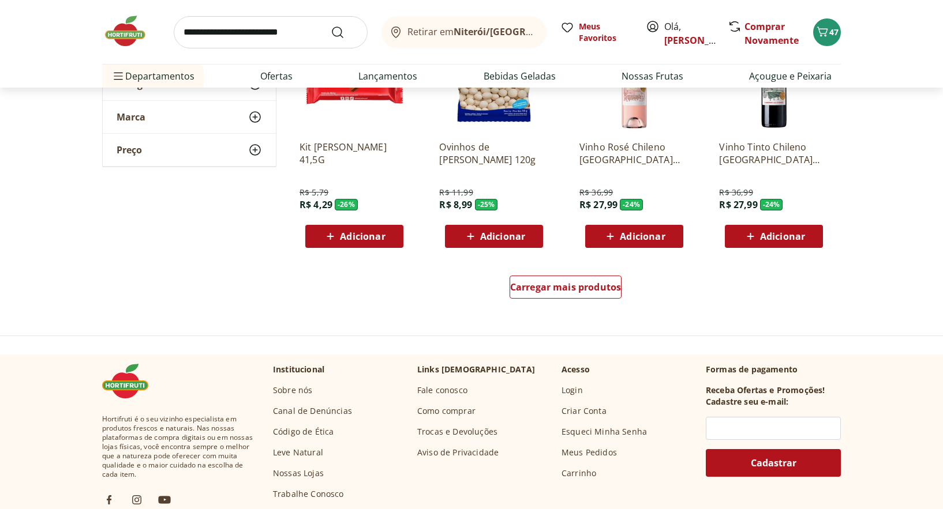
scroll to position [692, 0]
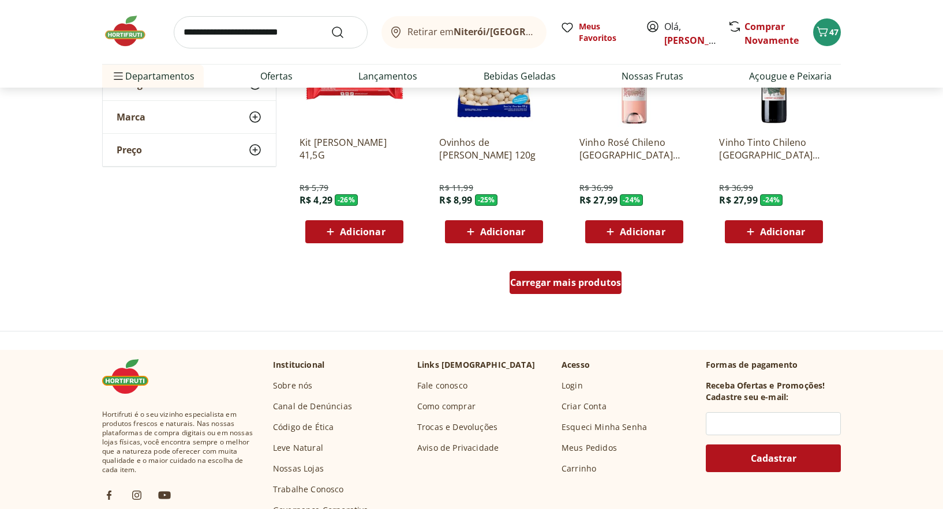
click at [576, 287] on span "Carregar mais produtos" at bounding box center [565, 282] width 111 height 9
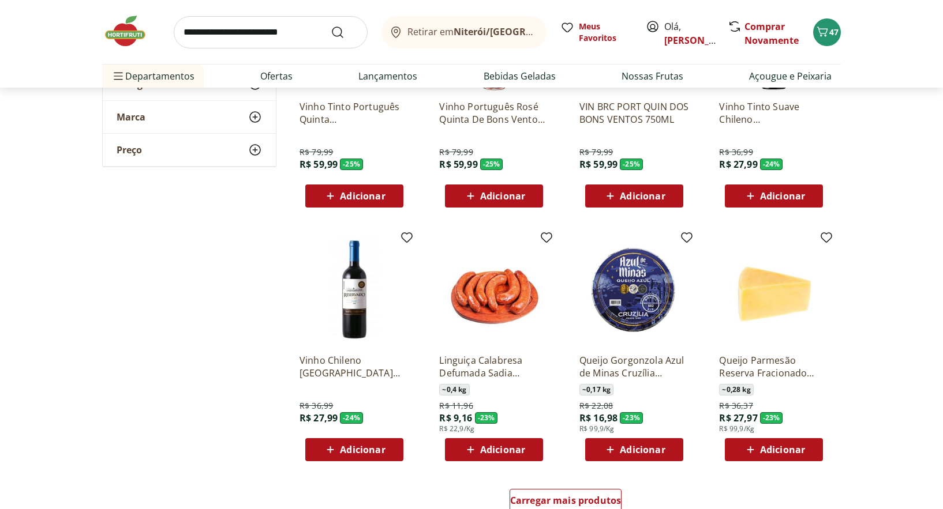
scroll to position [1269, 0]
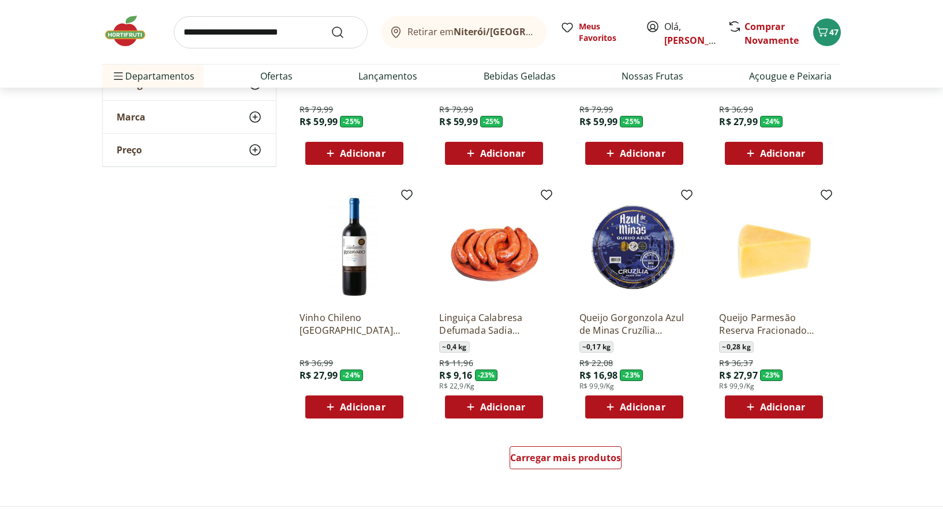
click at [640, 406] on span "Adicionar" at bounding box center [642, 407] width 45 height 9
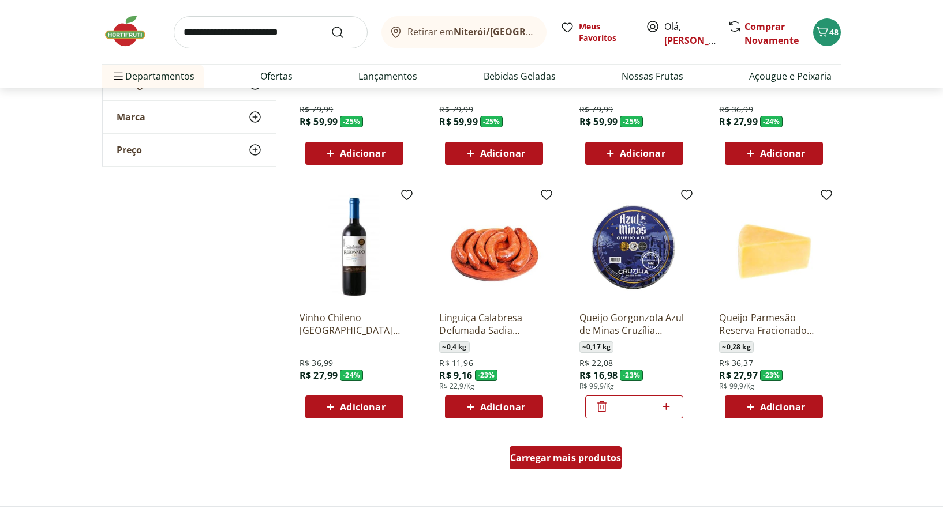
click at [572, 466] on div "Carregar mais produtos" at bounding box center [565, 458] width 113 height 23
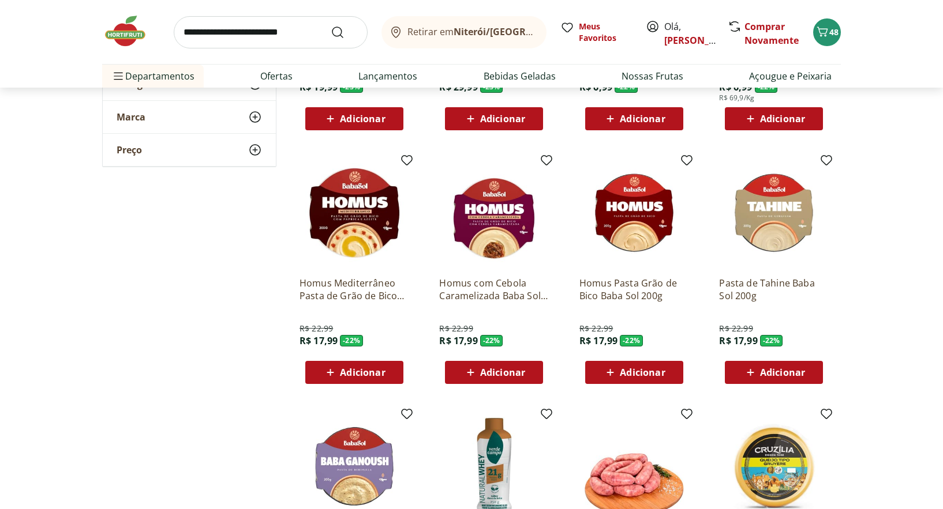
scroll to position [1789, 0]
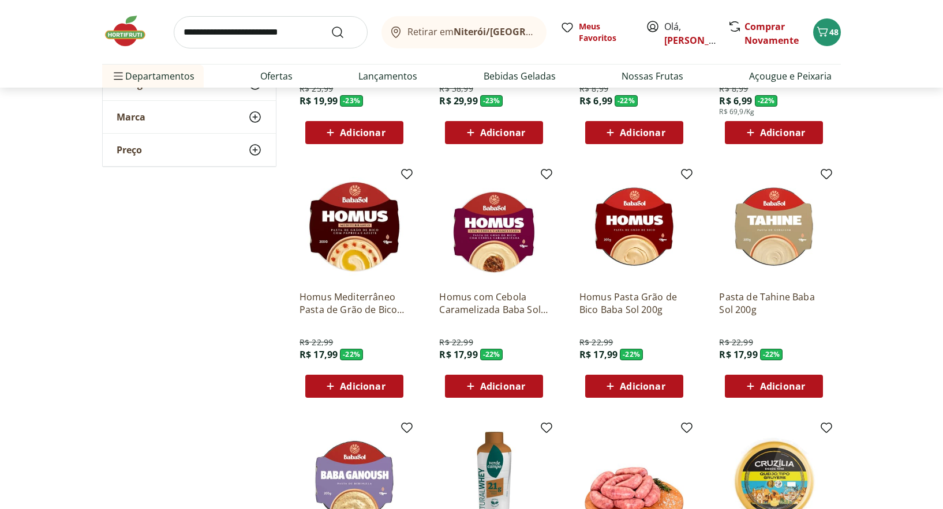
click at [376, 221] on img at bounding box center [354, 227] width 110 height 110
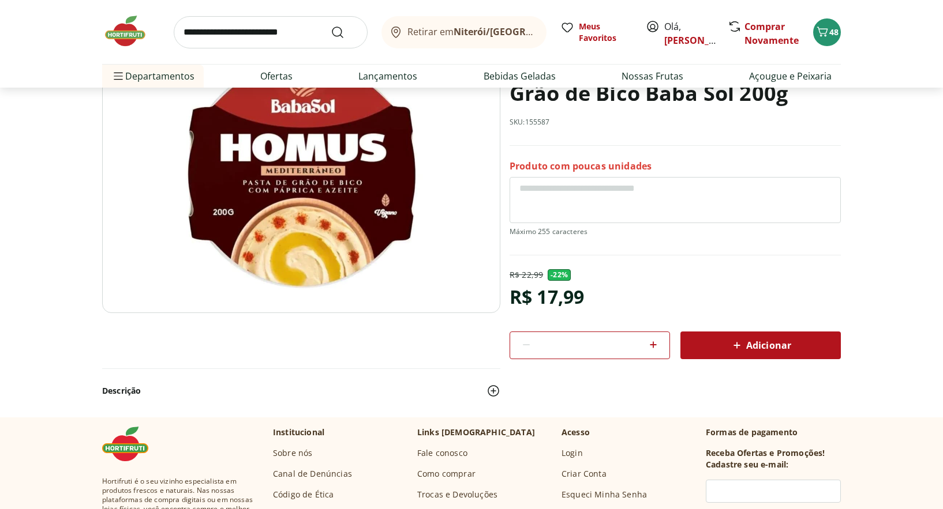
scroll to position [115, 0]
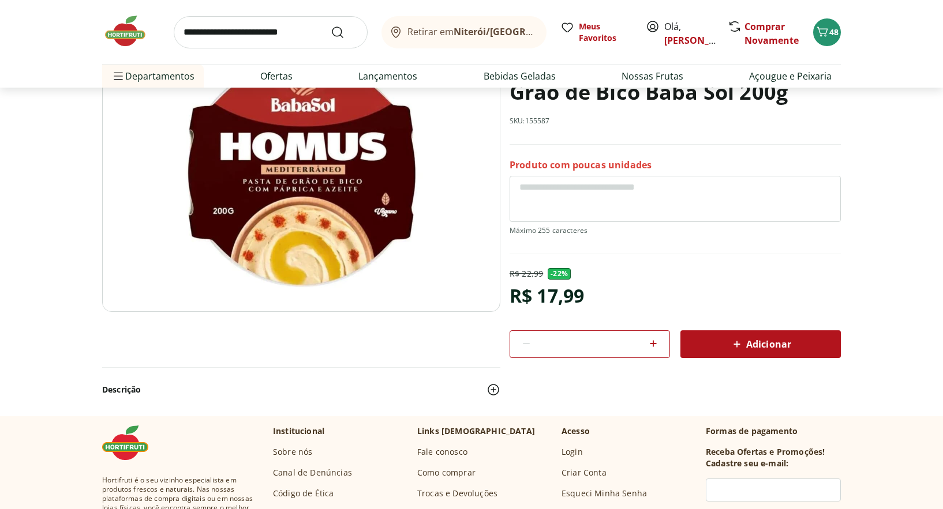
click at [651, 343] on icon at bounding box center [653, 343] width 7 height 7
type input "*"
click at [766, 350] on span "Adicionar" at bounding box center [760, 345] width 61 height 14
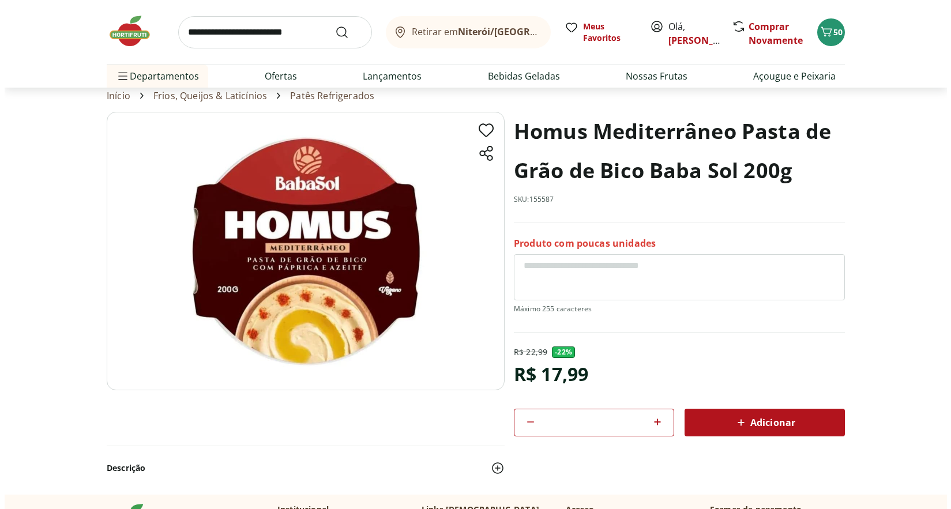
scroll to position [0, 0]
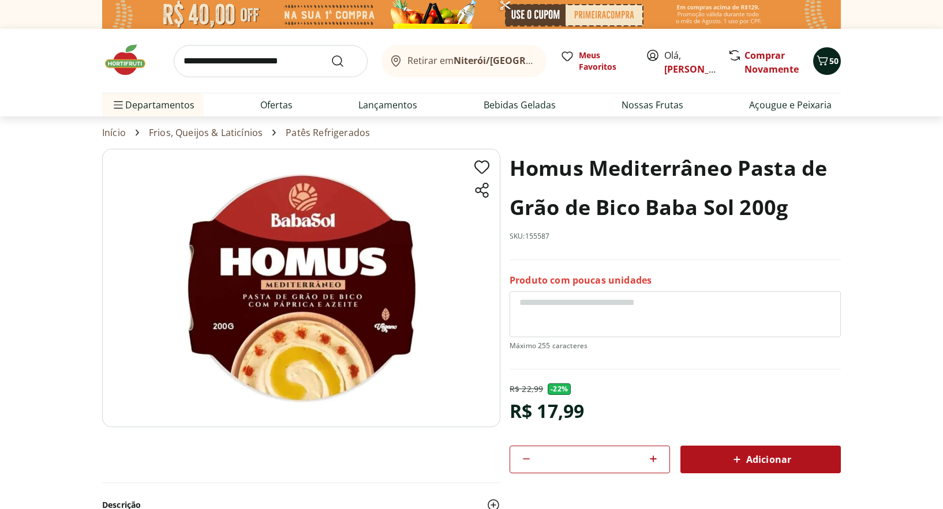
click at [829, 57] on span "50" at bounding box center [833, 60] width 9 height 11
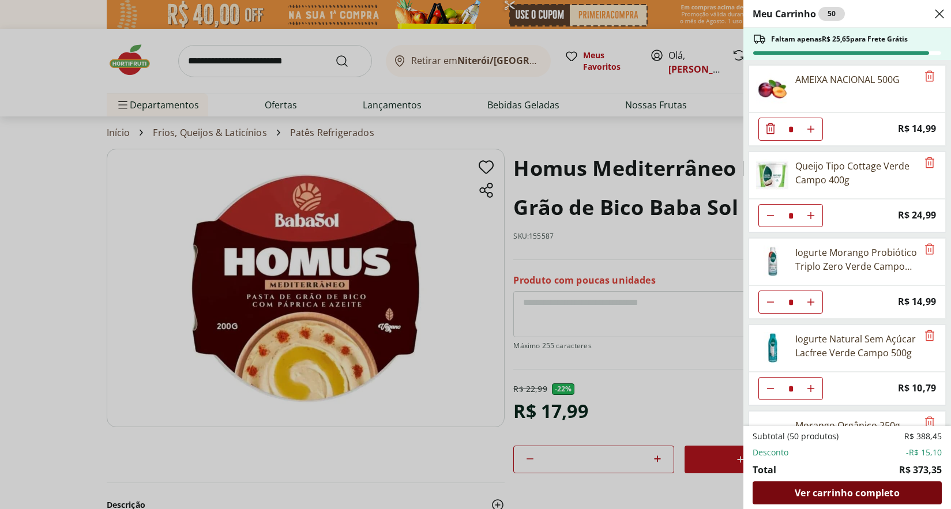
click at [877, 493] on span "Ver carrinho completo" at bounding box center [847, 493] width 104 height 9
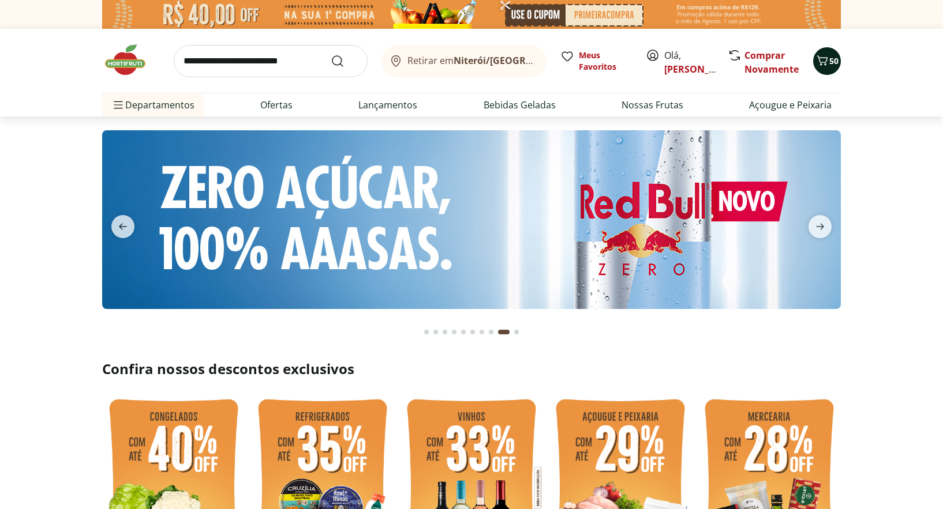
click at [835, 61] on span "50" at bounding box center [833, 60] width 9 height 11
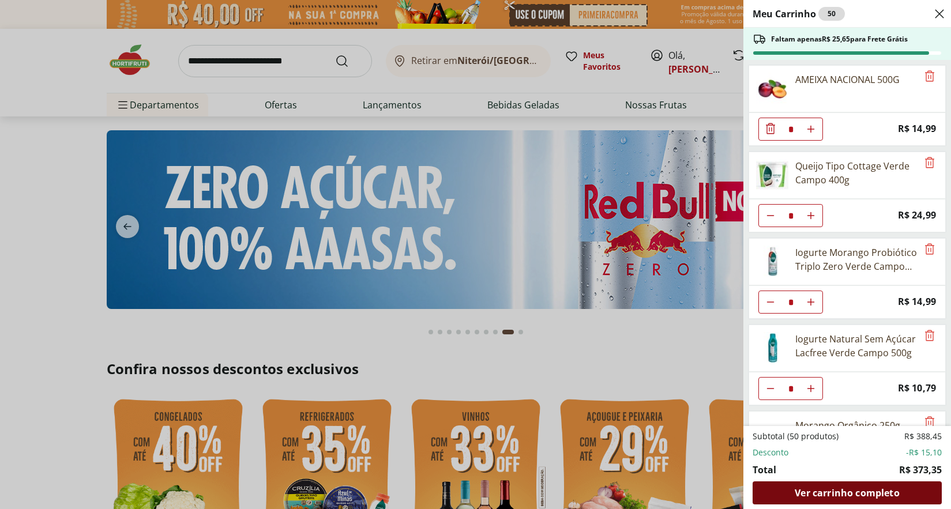
click at [857, 496] on span "Ver carrinho completo" at bounding box center [847, 493] width 104 height 9
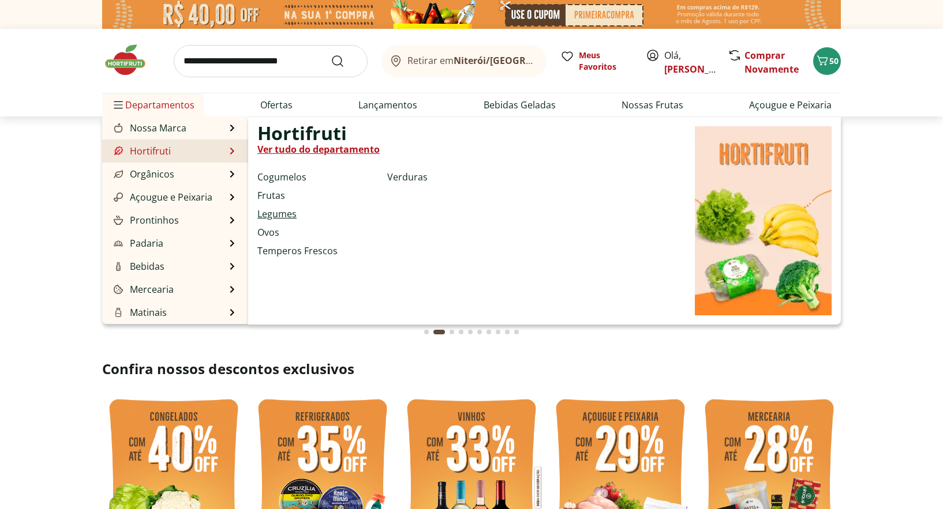
click at [271, 212] on link "Legumes" at bounding box center [276, 214] width 39 height 14
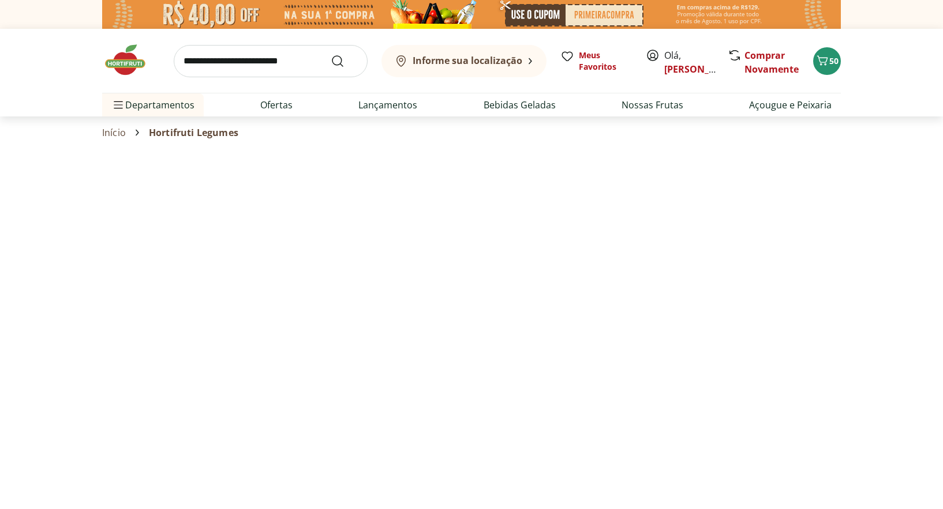
select select "**********"
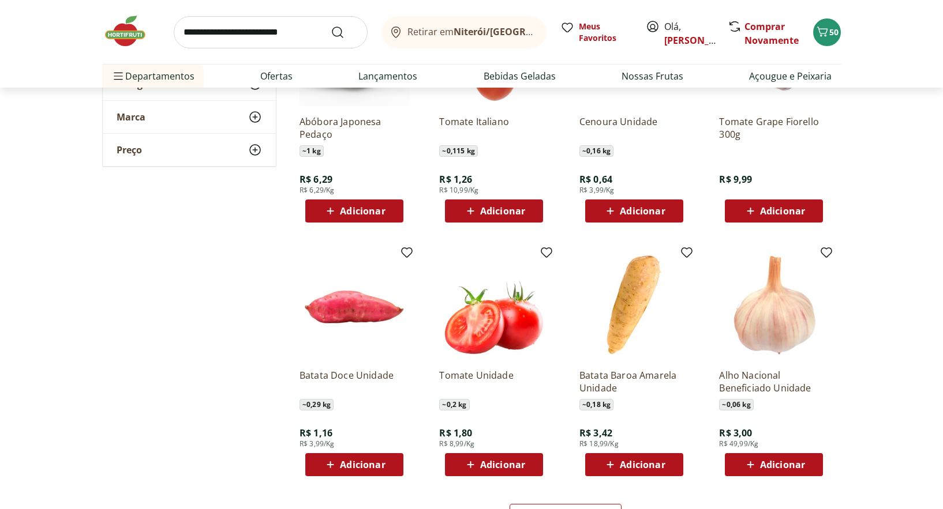
scroll to position [577, 0]
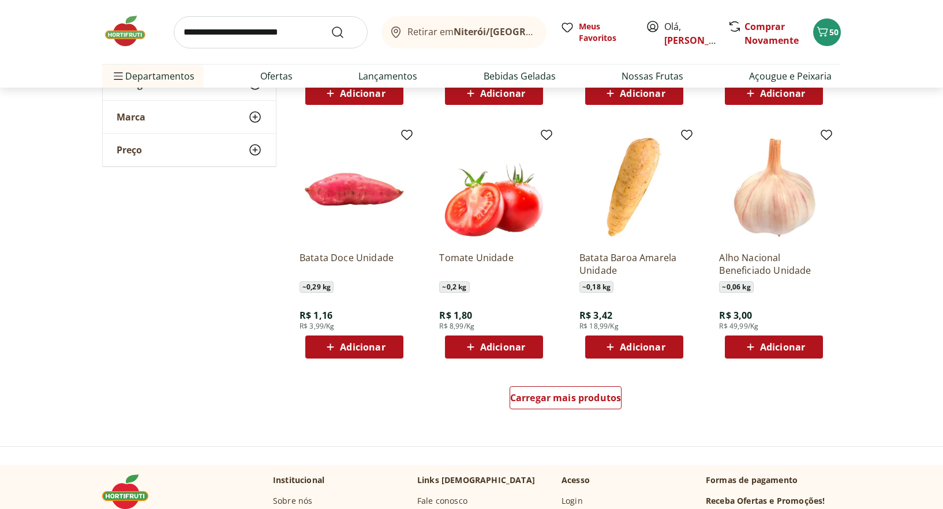
click at [351, 197] on img at bounding box center [354, 188] width 110 height 110
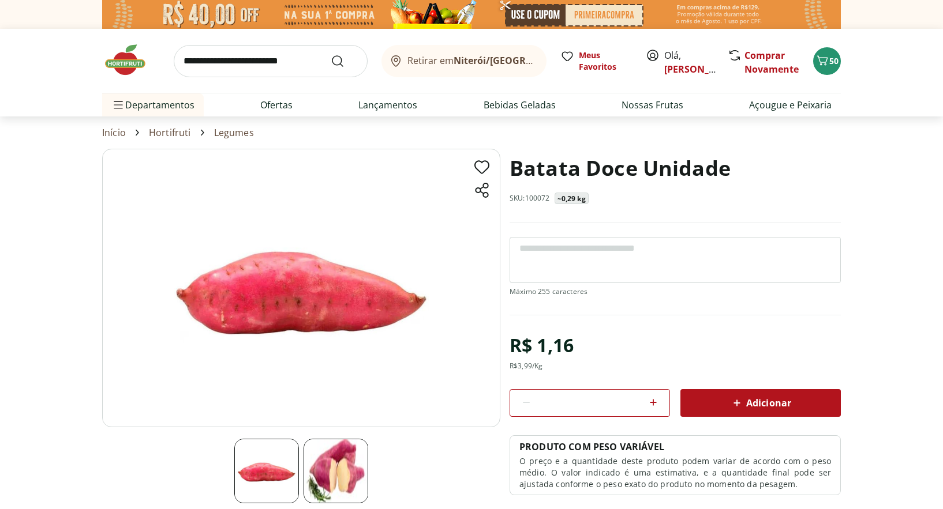
click at [650, 403] on icon at bounding box center [653, 403] width 14 height 14
type input "*"
click at [790, 403] on span "Adicionar" at bounding box center [760, 403] width 61 height 14
select select "**********"
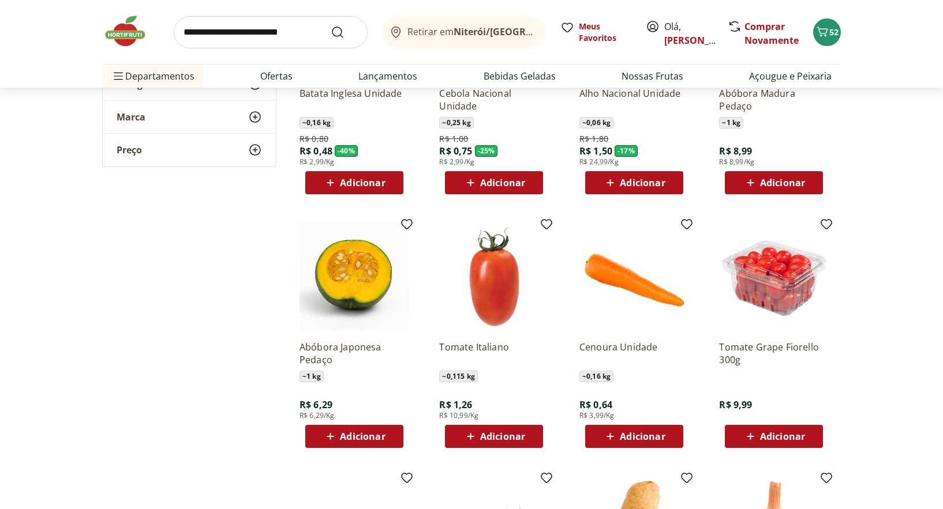
scroll to position [288, 0]
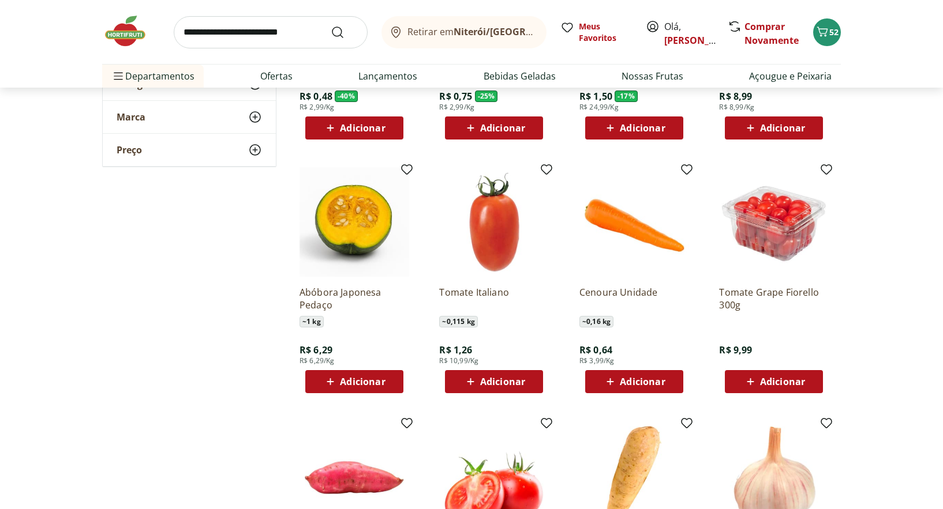
click at [486, 240] on img at bounding box center [494, 222] width 110 height 110
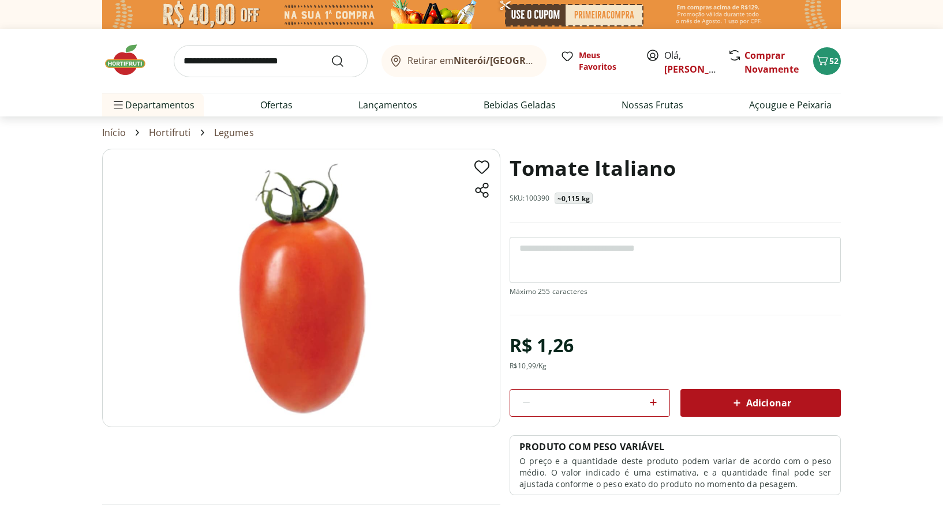
click at [651, 406] on icon at bounding box center [653, 403] width 14 height 14
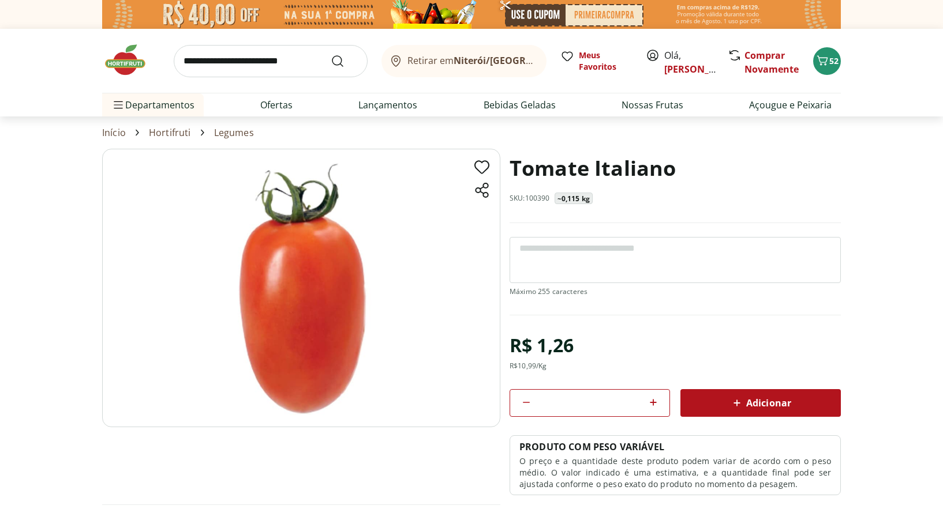
type input "*"
click at [770, 404] on span "Adicionar" at bounding box center [760, 403] width 61 height 14
click at [828, 62] on icon "Carrinho" at bounding box center [822, 61] width 14 height 14
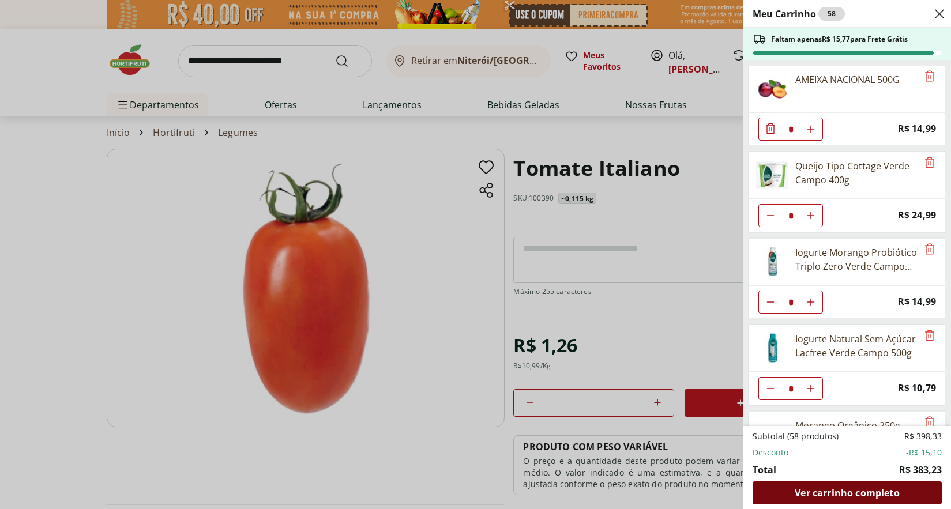
click at [882, 494] on span "Ver carrinho completo" at bounding box center [847, 493] width 104 height 9
click at [850, 496] on span "Ver carrinho completo" at bounding box center [847, 493] width 104 height 9
click at [833, 495] on span "Ver carrinho completo" at bounding box center [847, 493] width 104 height 9
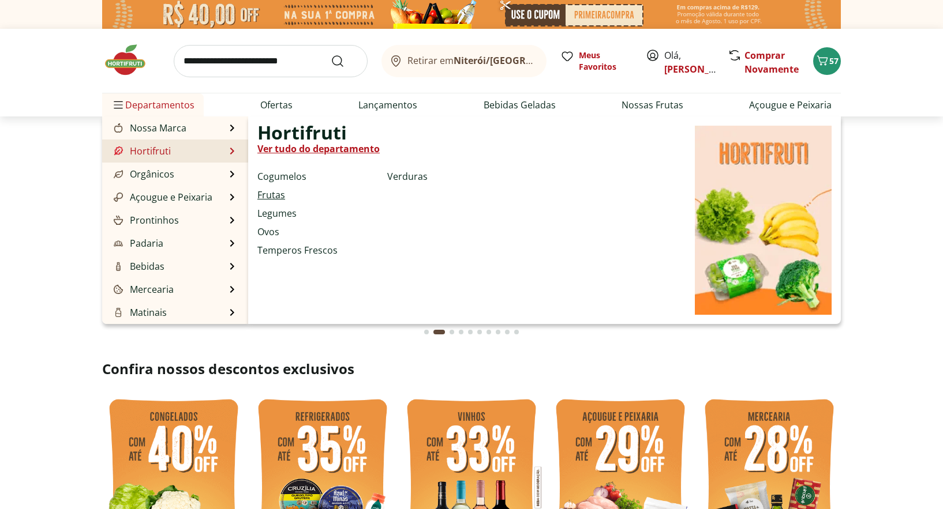
click at [275, 195] on link "Frutas" at bounding box center [271, 195] width 28 height 14
select select "**********"
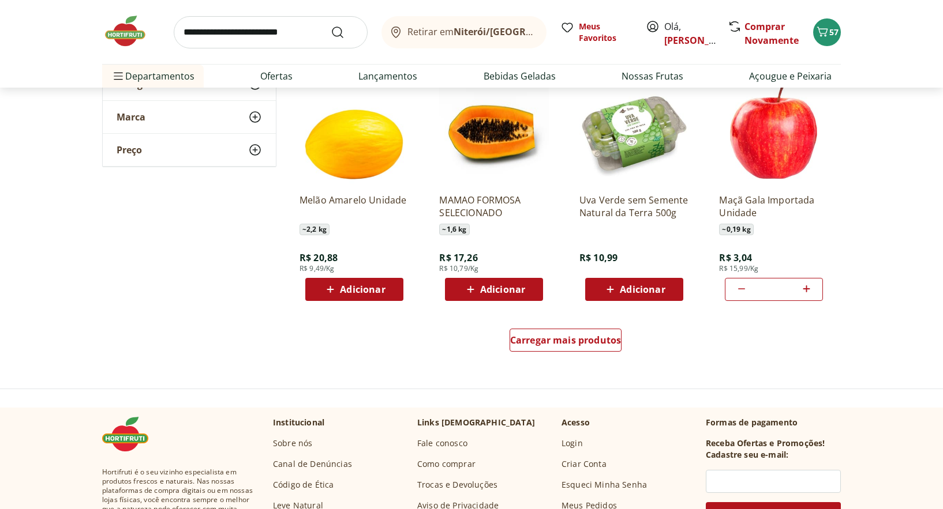
scroll to position [750, 0]
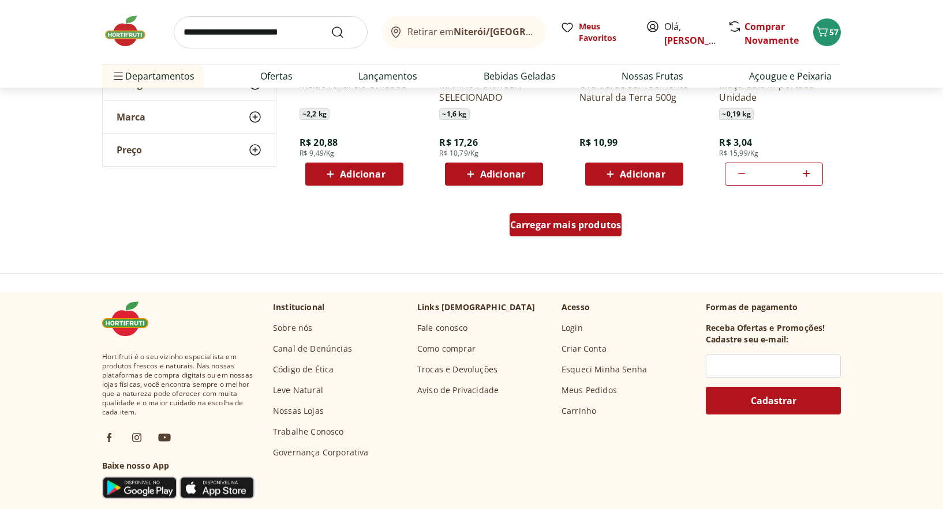
click at [545, 225] on span "Carregar mais produtos" at bounding box center [565, 224] width 111 height 9
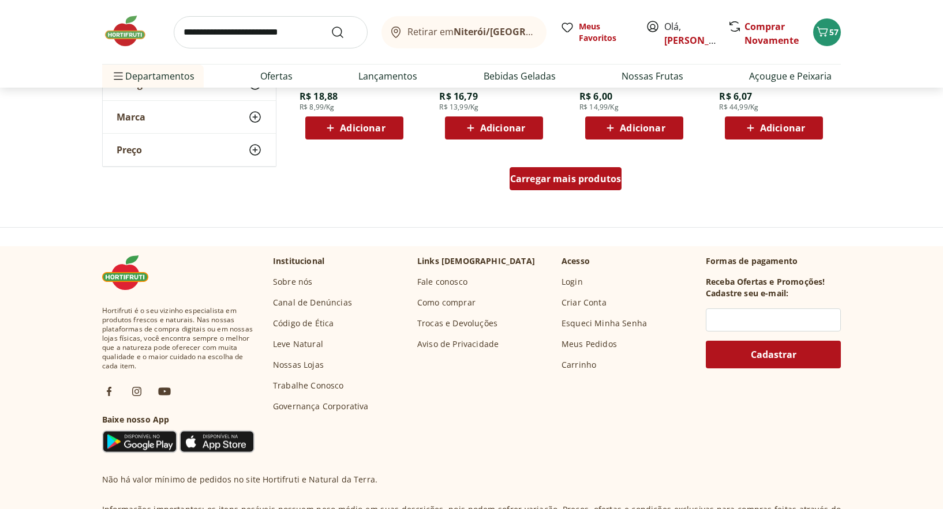
scroll to position [1558, 0]
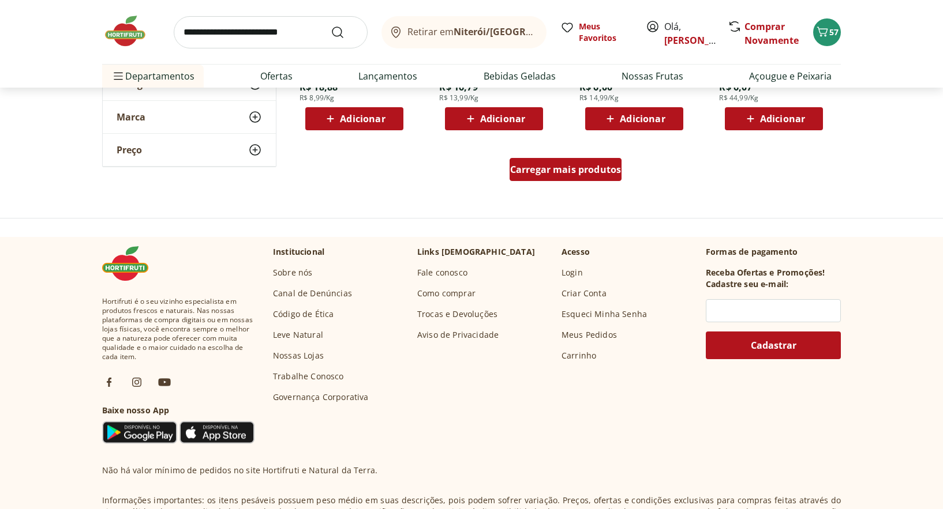
click at [565, 177] on div "Carregar mais produtos" at bounding box center [565, 169] width 113 height 23
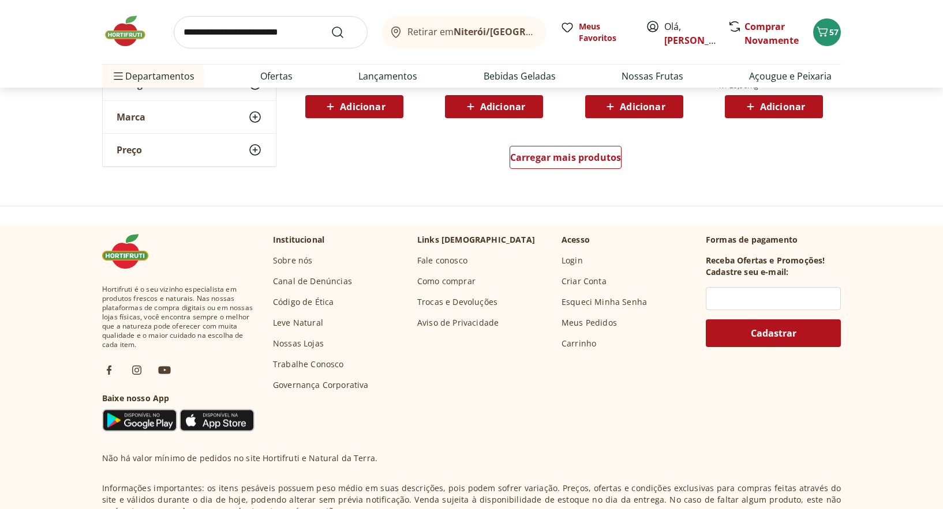
scroll to position [2366, 0]
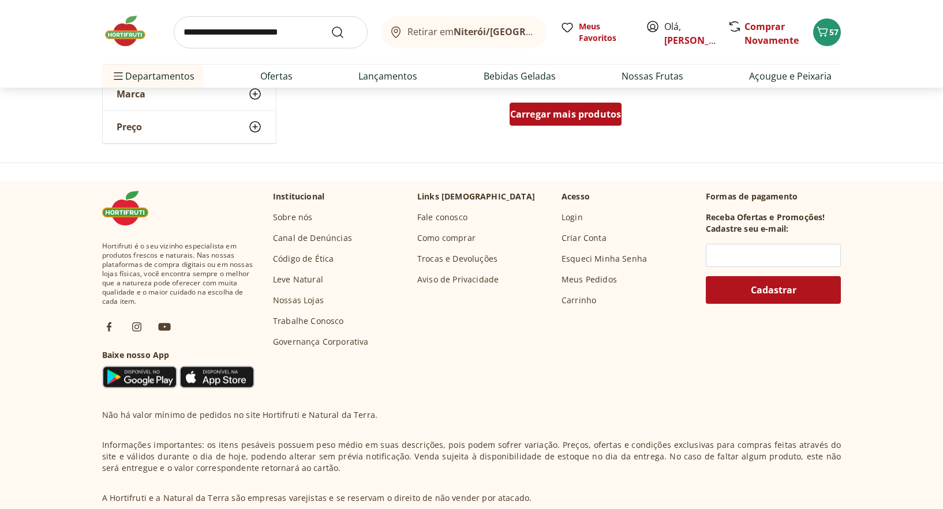
click at [582, 125] on div "Carregar mais produtos" at bounding box center [565, 114] width 113 height 23
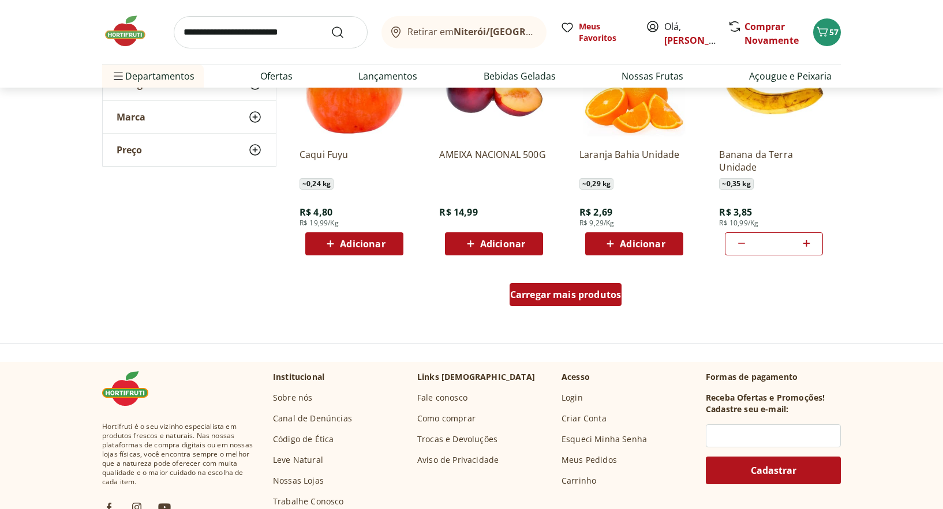
scroll to position [2943, 0]
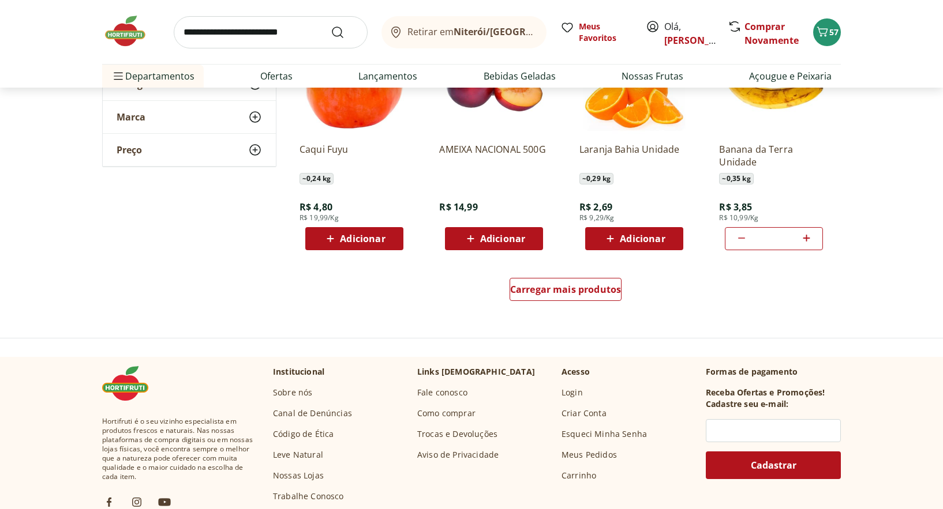
click at [486, 235] on span "Adicionar" at bounding box center [502, 238] width 45 height 9
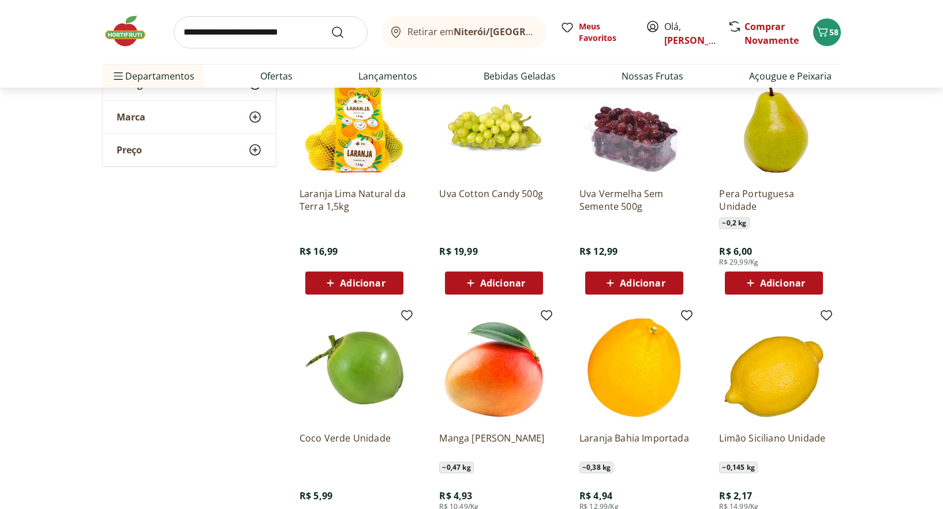
scroll to position [2019, 0]
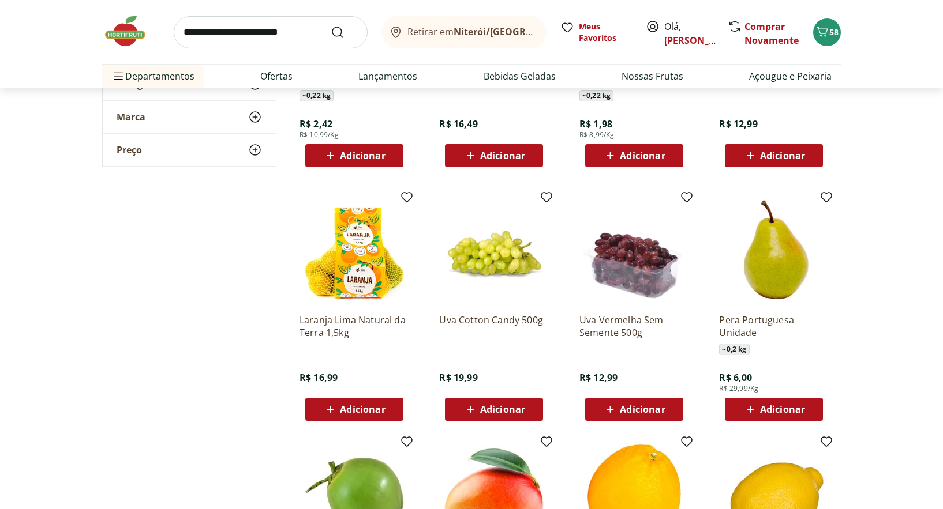
click at [777, 276] on img at bounding box center [774, 250] width 110 height 110
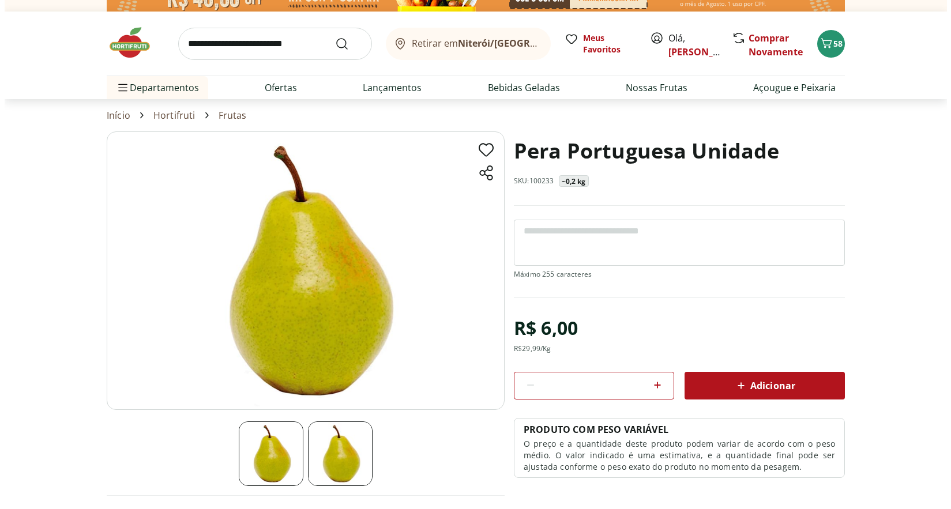
scroll to position [115, 0]
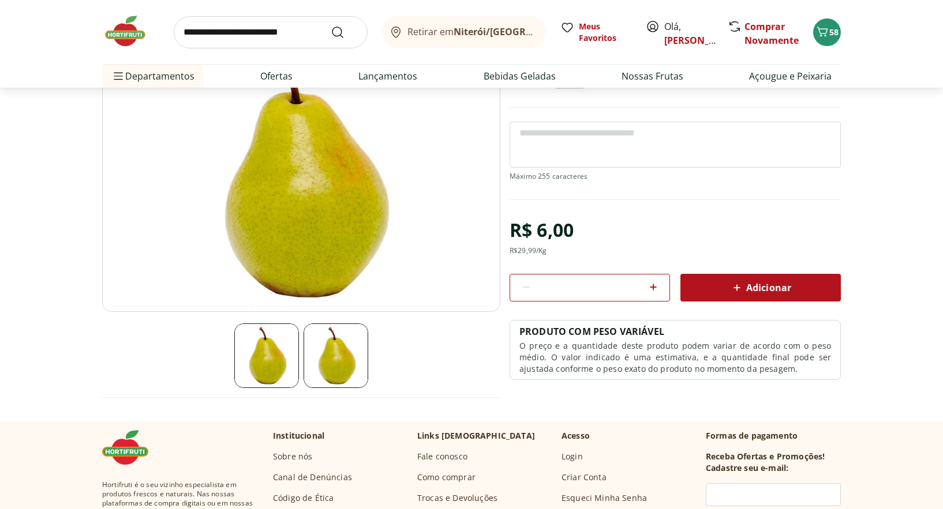
click at [654, 290] on icon at bounding box center [653, 287] width 14 height 14
type input "*"
click at [779, 287] on span "Adicionar" at bounding box center [760, 288] width 61 height 14
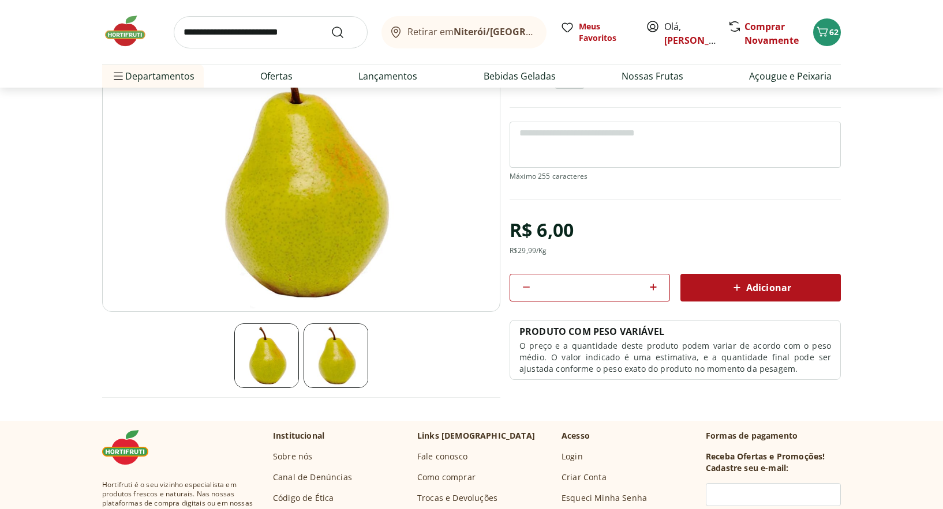
click at [887, 195] on section "Pera Portuguesa Unidade SKU: 100233 ~0,2 kg R$ 6,00 R$ 29,99 /Kg * Adicionar PR…" at bounding box center [471, 226] width 943 height 387
click at [820, 28] on icon "Carrinho" at bounding box center [822, 32] width 14 height 14
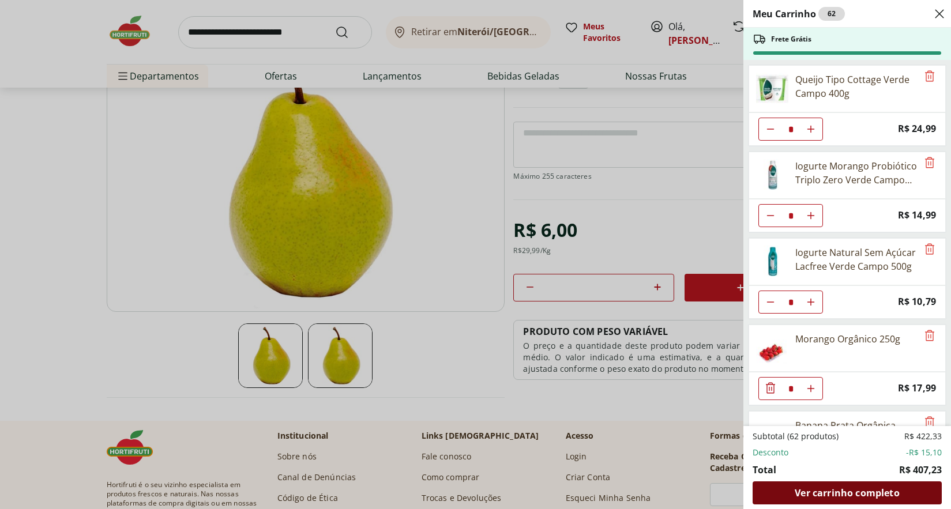
click at [875, 494] on span "Ver carrinho completo" at bounding box center [847, 493] width 104 height 9
